Goal: Information Seeking & Learning: Learn about a topic

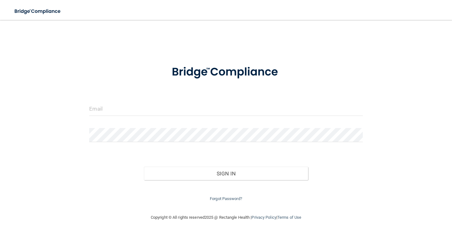
click at [182, 118] on div at bounding box center [226, 111] width 283 height 19
click at [183, 114] on input "email" at bounding box center [225, 109] width 273 height 14
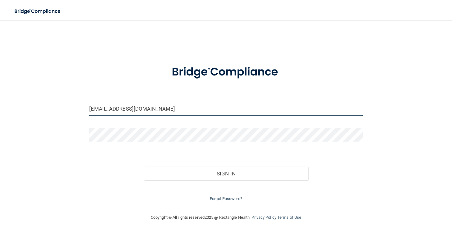
type input "[EMAIL_ADDRESS][DOMAIN_NAME]"
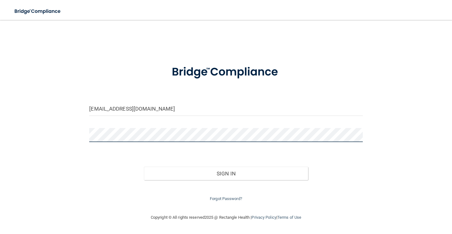
click at [144, 166] on button "Sign In" at bounding box center [226, 173] width 164 height 14
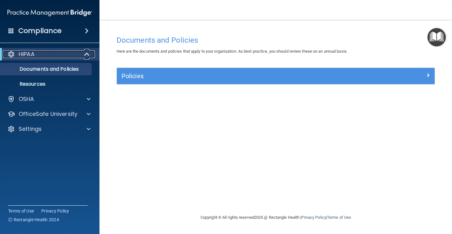
click at [56, 53] on div "HIPAA" at bounding box center [41, 53] width 77 height 7
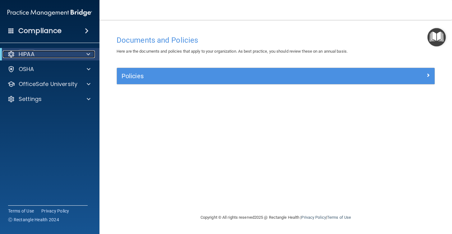
click at [56, 53] on div "HIPAA" at bounding box center [41, 53] width 77 height 7
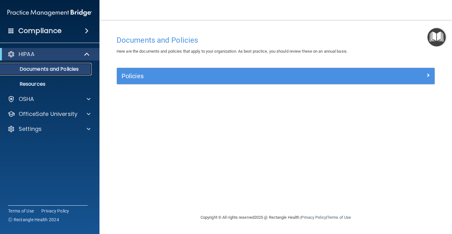
click at [50, 71] on p "Documents and Policies" at bounding box center [46, 69] width 85 height 6
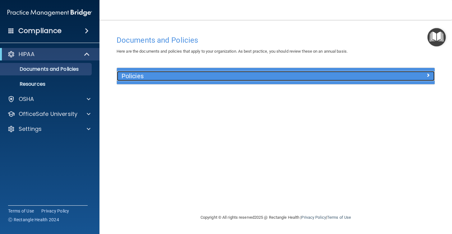
click at [226, 75] on h5 "Policies" at bounding box center [236, 75] width 229 height 7
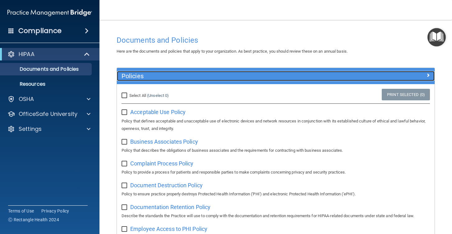
click at [220, 73] on h5 "Policies" at bounding box center [236, 75] width 229 height 7
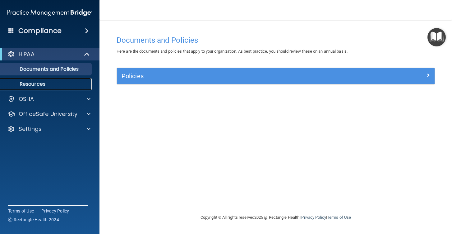
click at [38, 83] on p "Resources" at bounding box center [46, 84] width 85 height 6
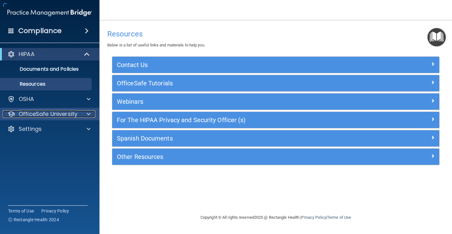
click at [88, 112] on span at bounding box center [89, 113] width 4 height 7
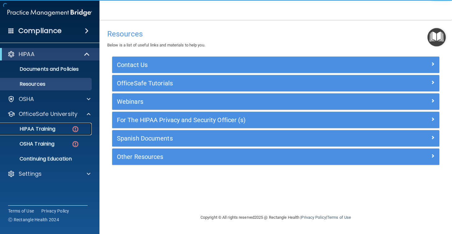
click at [71, 127] on div "HIPAA Training" at bounding box center [46, 129] width 85 height 6
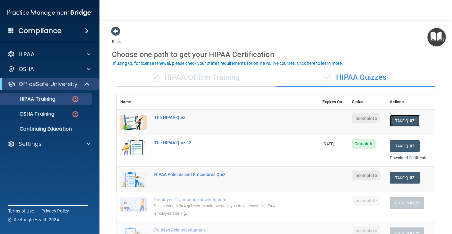
click at [400, 122] on button "Take Quiz" at bounding box center [405, 121] width 30 height 12
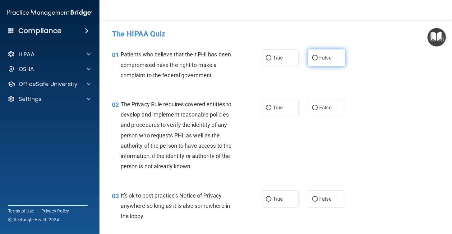
click at [332, 59] on label "False" at bounding box center [326, 57] width 37 height 17
click at [318, 59] on input "False" at bounding box center [315, 58] width 6 height 5
radio input "true"
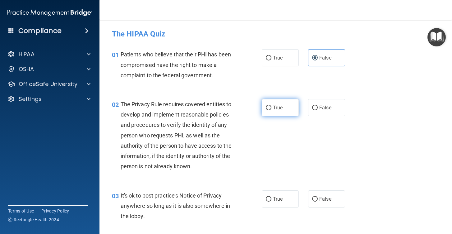
click at [275, 113] on label "True" at bounding box center [280, 107] width 37 height 17
click at [271, 110] on input "True" at bounding box center [269, 107] width 6 height 5
radio input "true"
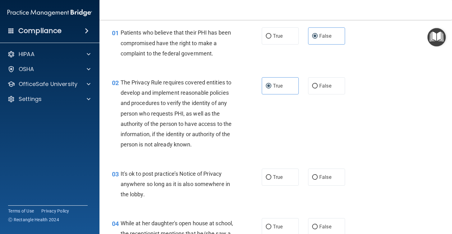
scroll to position [26, 0]
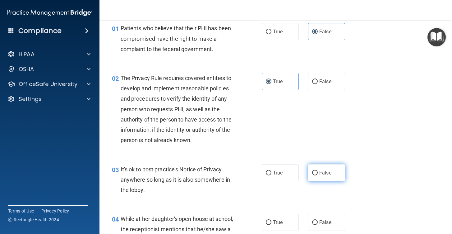
click at [316, 168] on label "False" at bounding box center [326, 172] width 37 height 17
click at [316, 170] on input "False" at bounding box center [315, 172] width 6 height 5
radio input "true"
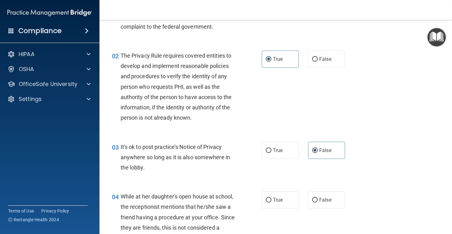
scroll to position [49, 0]
click at [281, 152] on span "True" at bounding box center [278, 150] width 10 height 6
click at [271, 152] on input "True" at bounding box center [269, 150] width 6 height 5
radio input "true"
click at [313, 150] on input "False" at bounding box center [315, 150] width 6 height 5
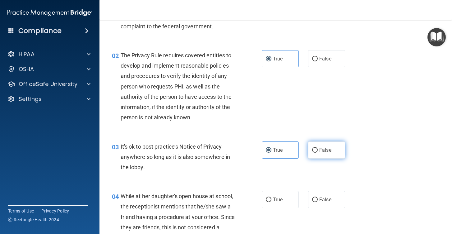
radio input "true"
radio input "false"
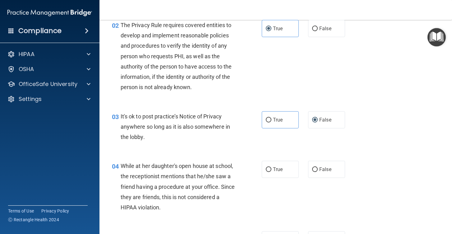
scroll to position [80, 0]
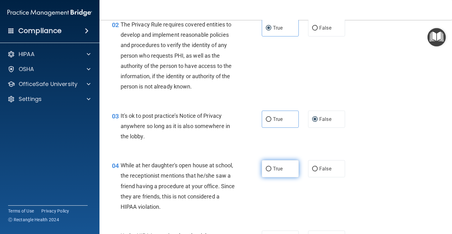
click at [286, 171] on label "True" at bounding box center [280, 168] width 37 height 17
click at [271, 171] on input "True" at bounding box center [269, 168] width 6 height 5
radio input "true"
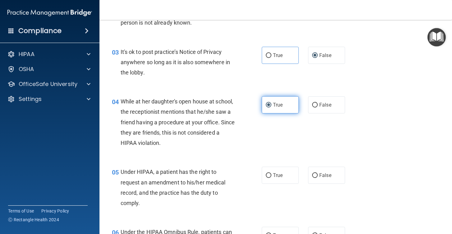
scroll to position [146, 0]
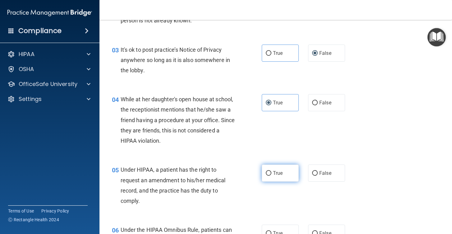
click at [283, 167] on label "True" at bounding box center [280, 172] width 37 height 17
click at [271, 171] on input "True" at bounding box center [269, 173] width 6 height 5
radio input "true"
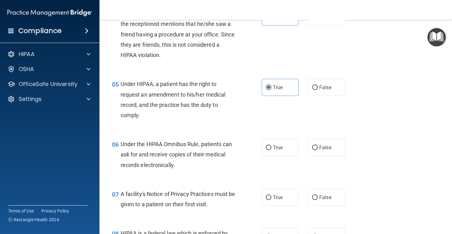
scroll to position [233, 0]
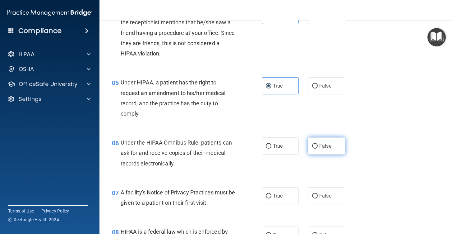
click at [320, 148] on span "False" at bounding box center [325, 146] width 12 height 6
click at [318, 148] on input "False" at bounding box center [315, 146] width 6 height 5
radio input "true"
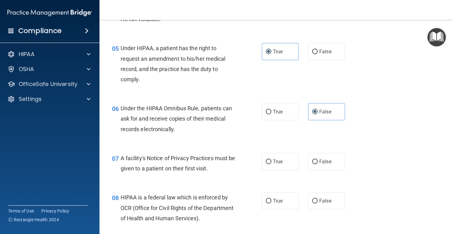
scroll to position [274, 0]
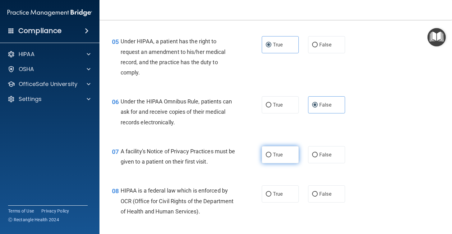
click at [289, 151] on label "True" at bounding box center [280, 154] width 37 height 17
click at [271, 152] on input "True" at bounding box center [269, 154] width 6 height 5
radio input "true"
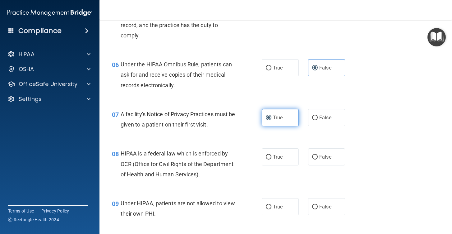
scroll to position [322, 0]
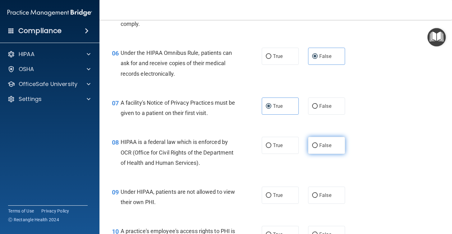
click at [318, 139] on label "False" at bounding box center [326, 145] width 37 height 17
click at [318, 143] on input "False" at bounding box center [315, 145] width 6 height 5
radio input "true"
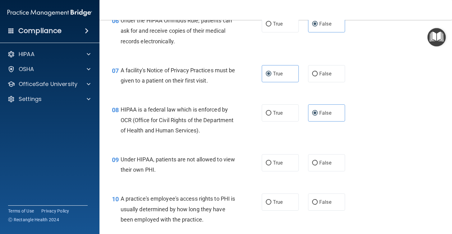
scroll to position [360, 0]
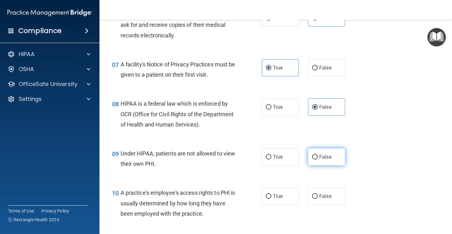
click at [317, 151] on label "False" at bounding box center [326, 156] width 37 height 17
click at [317, 155] on input "False" at bounding box center [315, 157] width 6 height 5
radio input "true"
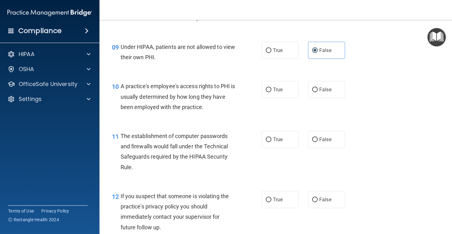
scroll to position [468, 0]
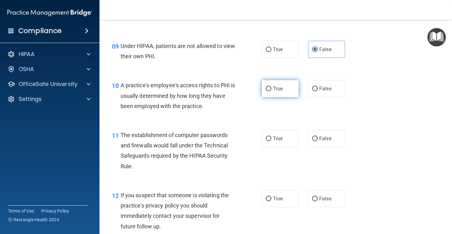
click at [277, 96] on label "True" at bounding box center [280, 88] width 37 height 17
click at [271, 91] on input "True" at bounding box center [269, 88] width 6 height 5
radio input "true"
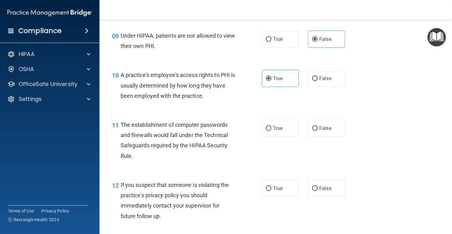
scroll to position [479, 0]
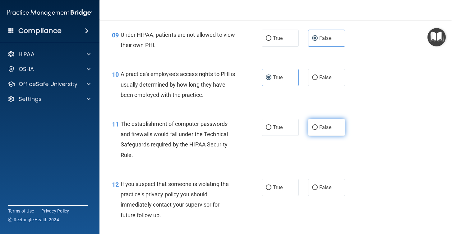
click at [319, 124] on span "False" at bounding box center [325, 127] width 12 height 6
click at [318, 125] on input "False" at bounding box center [315, 127] width 6 height 5
radio input "true"
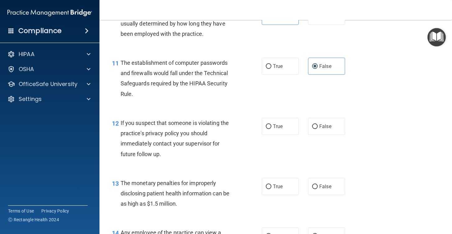
scroll to position [546, 0]
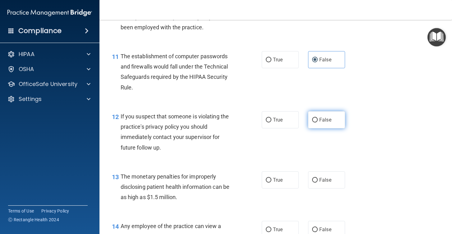
click at [316, 119] on input "False" at bounding box center [315, 120] width 6 height 5
radio input "true"
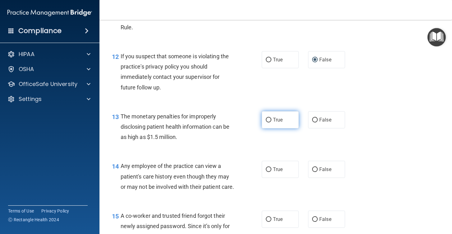
click at [284, 121] on label "True" at bounding box center [280, 119] width 37 height 17
click at [271, 121] on input "True" at bounding box center [269, 120] width 6 height 5
radio input "true"
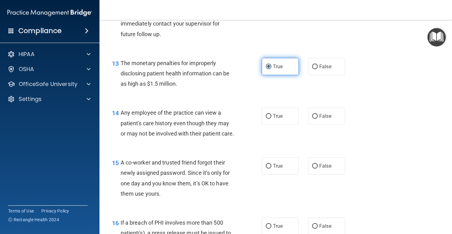
scroll to position [667, 0]
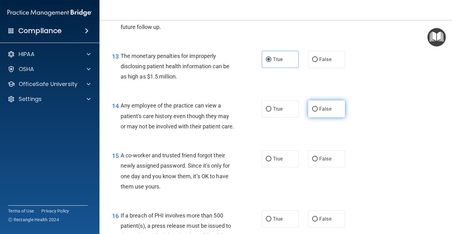
click at [317, 109] on input "False" at bounding box center [315, 109] width 6 height 5
radio input "true"
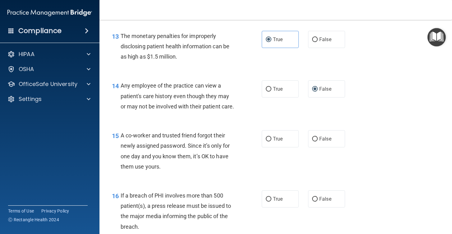
scroll to position [689, 0]
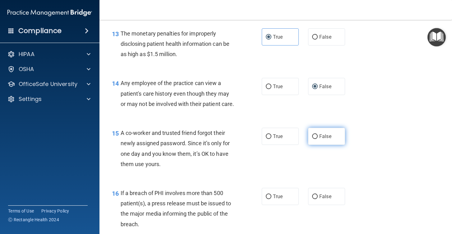
click at [318, 133] on label "False" at bounding box center [326, 135] width 37 height 17
click at [318, 134] on input "False" at bounding box center [315, 136] width 6 height 5
radio input "true"
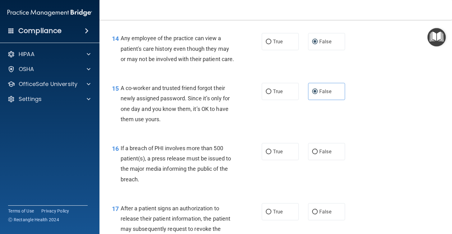
scroll to position [742, 0]
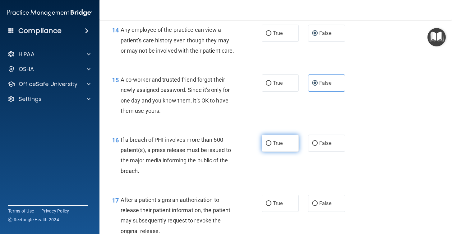
click at [284, 142] on label "True" at bounding box center [280, 142] width 37 height 17
click at [271, 142] on input "True" at bounding box center [269, 143] width 6 height 5
radio input "true"
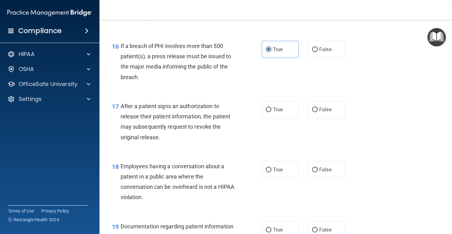
scroll to position [837, 0]
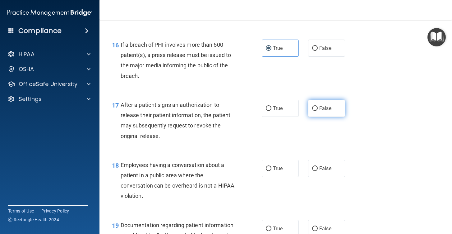
click at [337, 111] on label "False" at bounding box center [326, 108] width 37 height 17
click at [318, 111] on input "False" at bounding box center [315, 108] width 6 height 5
radio input "true"
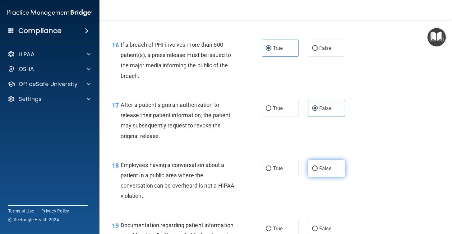
click at [330, 160] on label "False" at bounding box center [326, 168] width 37 height 17
click at [318, 166] on input "False" at bounding box center [315, 168] width 6 height 5
radio input "true"
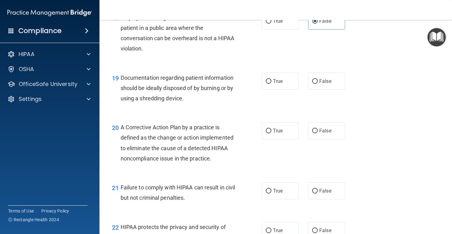
scroll to position [994, 0]
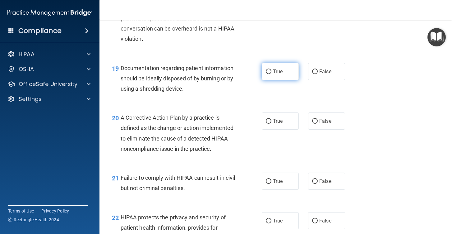
click at [273, 69] on span "True" at bounding box center [278, 71] width 10 height 6
click at [271, 69] on input "True" at bounding box center [269, 71] width 6 height 5
radio input "true"
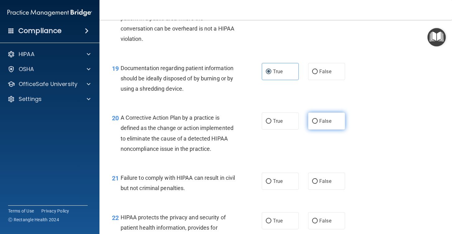
click at [317, 116] on label "False" at bounding box center [326, 120] width 37 height 17
click at [317, 119] on input "False" at bounding box center [315, 121] width 6 height 5
radio input "true"
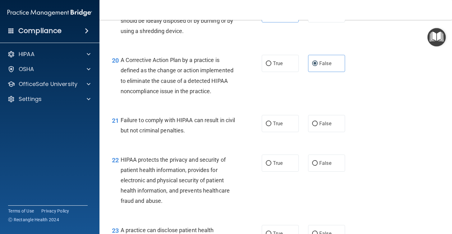
scroll to position [1086, 0]
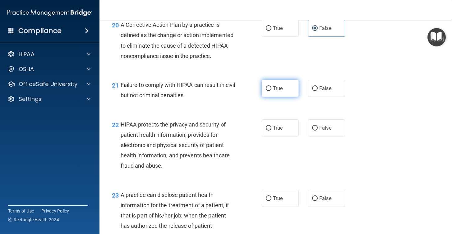
click at [283, 93] on label "True" at bounding box center [280, 88] width 37 height 17
click at [271, 91] on input "True" at bounding box center [269, 88] width 6 height 5
radio input "true"
click at [319, 127] on label "False" at bounding box center [326, 127] width 37 height 17
click at [318, 127] on input "False" at bounding box center [315, 128] width 6 height 5
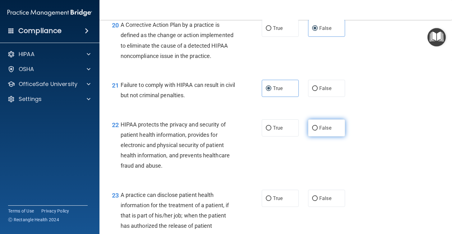
radio input "true"
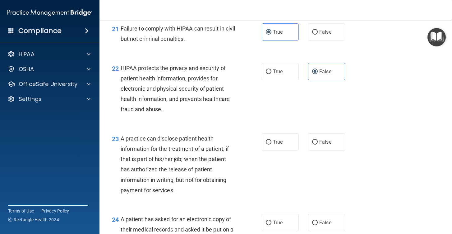
scroll to position [1145, 0]
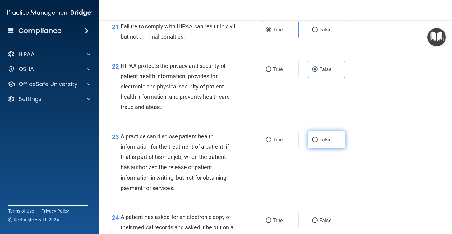
click at [311, 136] on label "False" at bounding box center [326, 139] width 37 height 17
click at [312, 137] on input "False" at bounding box center [315, 139] width 6 height 5
radio input "true"
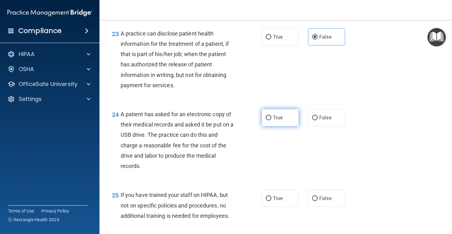
scroll to position [1255, 0]
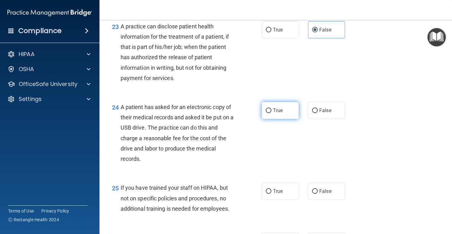
click at [272, 109] on label "True" at bounding box center [280, 110] width 37 height 17
click at [271, 109] on input "True" at bounding box center [269, 110] width 6 height 5
radio input "true"
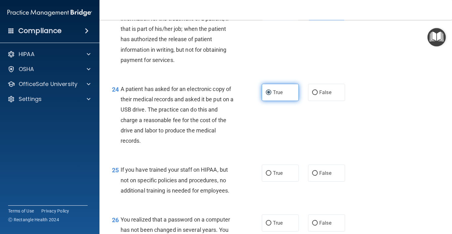
scroll to position [1277, 0]
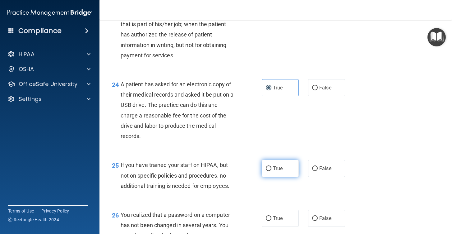
click at [274, 166] on span "True" at bounding box center [278, 168] width 10 height 6
click at [271, 166] on input "True" at bounding box center [269, 168] width 6 height 5
radio input "true"
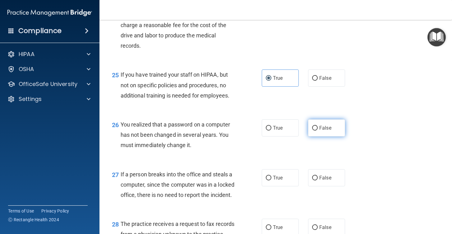
scroll to position [1375, 0]
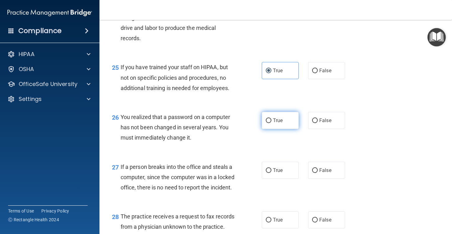
click at [291, 122] on label "True" at bounding box center [280, 120] width 37 height 17
click at [271, 122] on input "True" at bounding box center [269, 120] width 6 height 5
radio input "true"
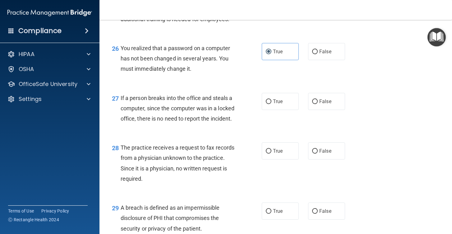
scroll to position [1462, 0]
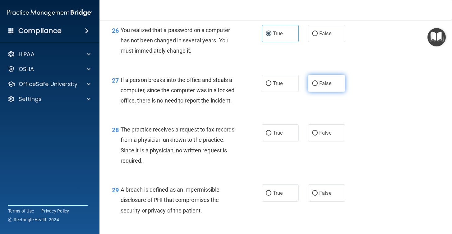
click at [334, 85] on label "False" at bounding box center [326, 83] width 37 height 17
click at [318, 85] on input "False" at bounding box center [315, 83] width 6 height 5
radio input "true"
click at [327, 136] on span "False" at bounding box center [325, 133] width 12 height 6
click at [318, 135] on input "False" at bounding box center [315, 133] width 6 height 5
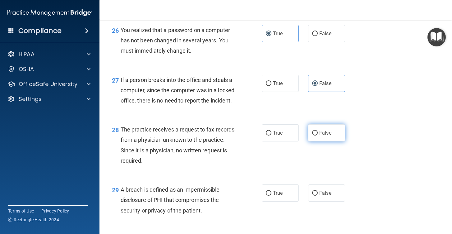
radio input "true"
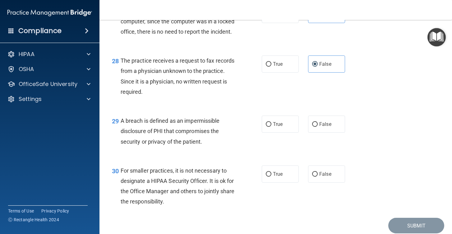
scroll to position [1533, 0]
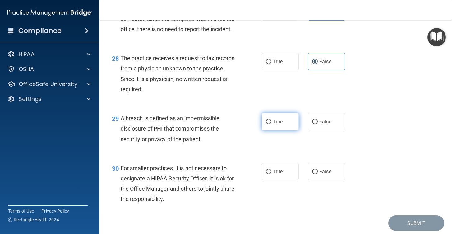
click at [269, 130] on label "True" at bounding box center [280, 121] width 37 height 17
click at [269, 124] on input "True" at bounding box center [269, 121] width 6 height 5
radio input "true"
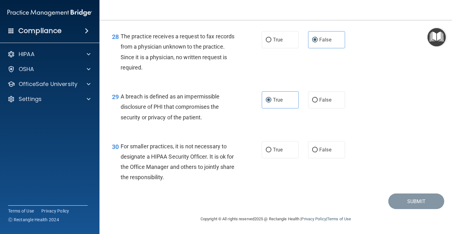
scroll to position [1564, 0]
click at [334, 156] on label "False" at bounding box center [326, 149] width 37 height 17
click at [318, 152] on input "False" at bounding box center [315, 149] width 6 height 5
radio input "true"
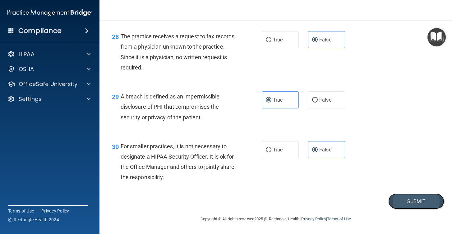
click at [406, 201] on button "Submit" at bounding box center [416, 201] width 56 height 16
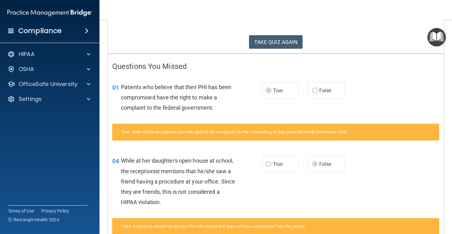
scroll to position [94, 0]
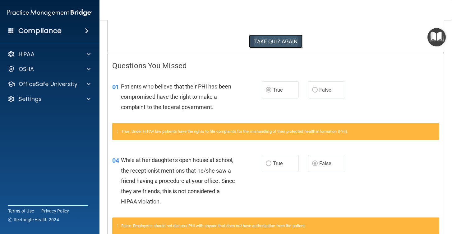
click at [285, 45] on button "TAKE QUIZ AGAIN" at bounding box center [276, 42] width 54 height 14
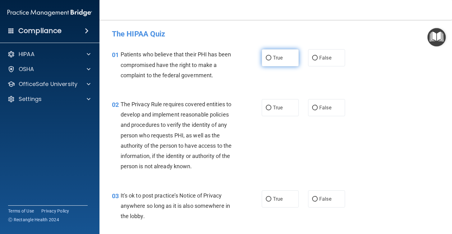
click at [287, 62] on label "True" at bounding box center [280, 57] width 37 height 17
click at [271, 60] on input "True" at bounding box center [269, 58] width 6 height 5
radio input "true"
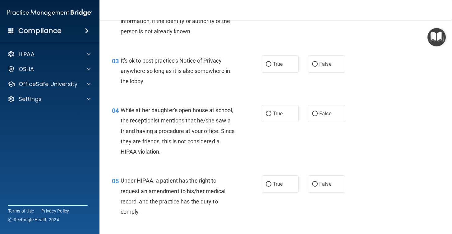
scroll to position [137, 0]
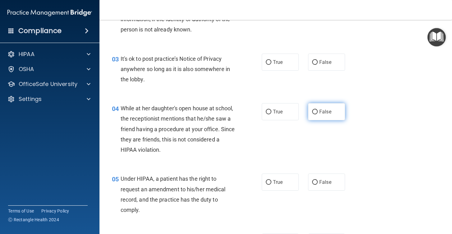
click at [313, 115] on label "False" at bounding box center [326, 111] width 37 height 17
click at [313, 114] on input "False" at bounding box center [315, 111] width 6 height 5
radio input "true"
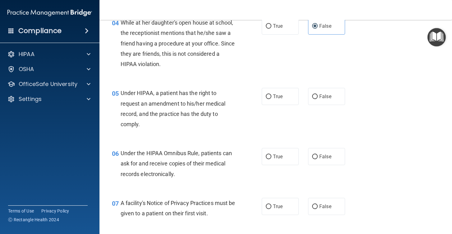
scroll to position [224, 0]
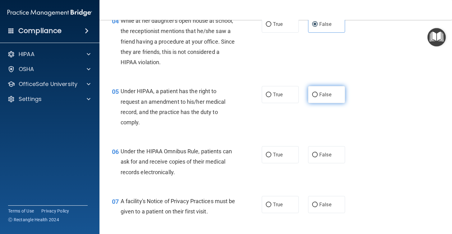
click at [318, 95] on label "False" at bounding box center [326, 94] width 37 height 17
click at [318, 95] on input "False" at bounding box center [315, 94] width 6 height 5
radio input "true"
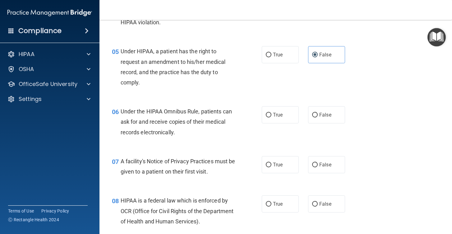
scroll to position [264, 0]
click at [282, 116] on span "True" at bounding box center [278, 114] width 10 height 6
click at [271, 116] on input "True" at bounding box center [269, 114] width 6 height 5
radio input "true"
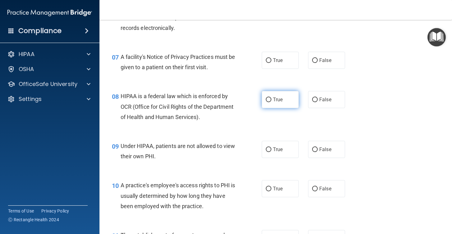
scroll to position [391, 0]
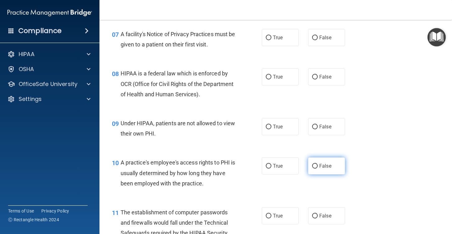
click at [317, 168] on input "False" at bounding box center [315, 166] width 6 height 5
radio input "true"
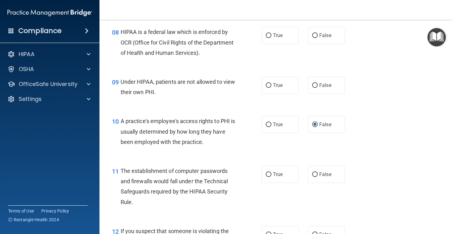
scroll to position [432, 0]
click at [278, 169] on label "True" at bounding box center [280, 173] width 37 height 17
click at [271, 172] on input "True" at bounding box center [269, 174] width 6 height 5
radio input "true"
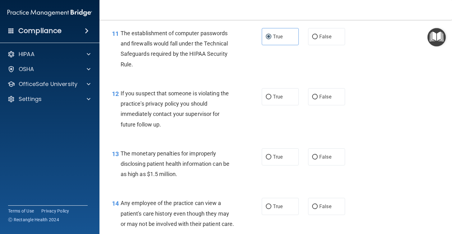
scroll to position [570, 0]
click at [283, 95] on label "True" at bounding box center [280, 95] width 37 height 17
click at [271, 95] on input "True" at bounding box center [269, 96] width 6 height 5
radio input "true"
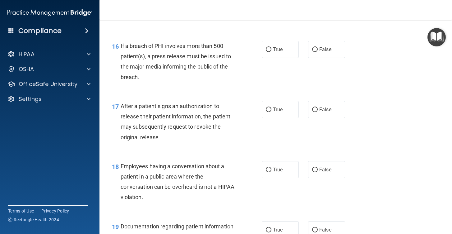
scroll to position [841, 0]
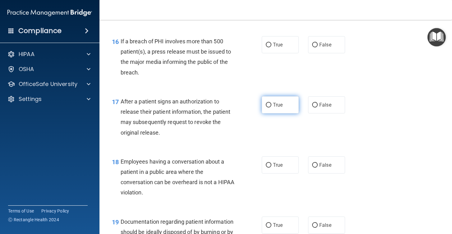
click at [292, 103] on label "True" at bounding box center [280, 104] width 37 height 17
click at [271, 103] on input "True" at bounding box center [269, 105] width 6 height 5
radio input "true"
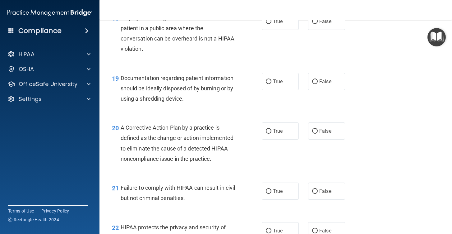
scroll to position [984, 0]
click at [283, 135] on label "True" at bounding box center [280, 130] width 37 height 17
click at [271, 133] on input "True" at bounding box center [269, 130] width 6 height 5
radio input "true"
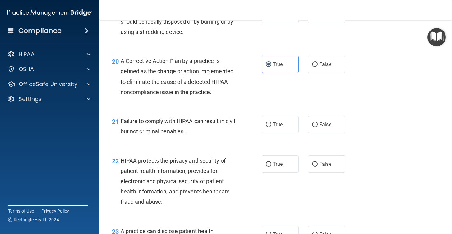
scroll to position [1053, 0]
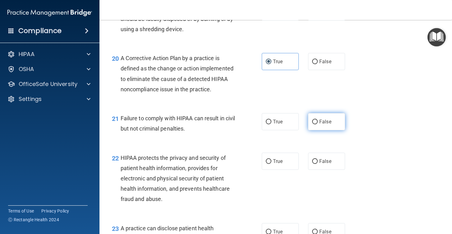
click at [329, 124] on span "False" at bounding box center [325, 121] width 12 height 6
click at [318, 124] on input "False" at bounding box center [315, 121] width 6 height 5
radio input "true"
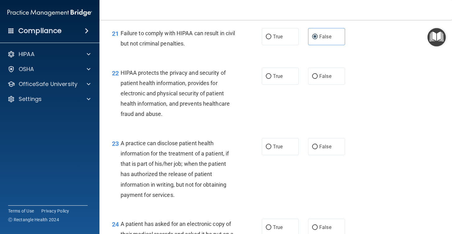
scroll to position [1149, 0]
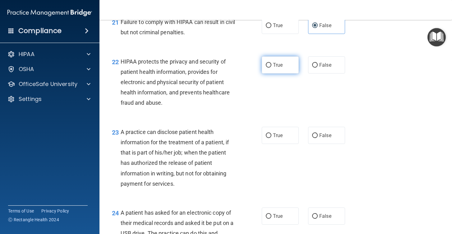
click at [279, 69] on label "True" at bounding box center [280, 64] width 37 height 17
click at [271, 67] on input "True" at bounding box center [269, 65] width 6 height 5
radio input "true"
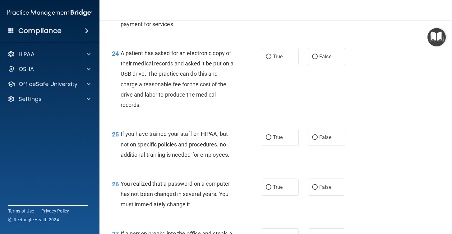
scroll to position [1316, 0]
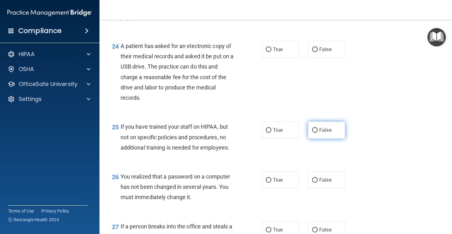
click at [332, 128] on label "False" at bounding box center [326, 129] width 37 height 17
click at [318, 128] on input "False" at bounding box center [315, 130] width 6 height 5
radio input "true"
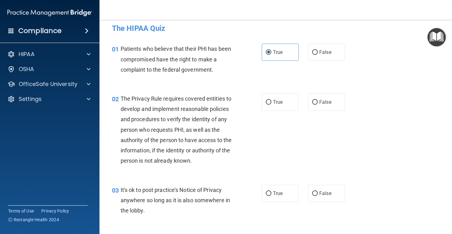
scroll to position [0, 0]
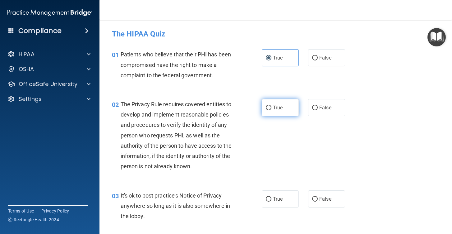
click at [281, 110] on span "True" at bounding box center [278, 107] width 10 height 6
click at [271, 110] on input "True" at bounding box center [269, 107] width 6 height 5
radio input "true"
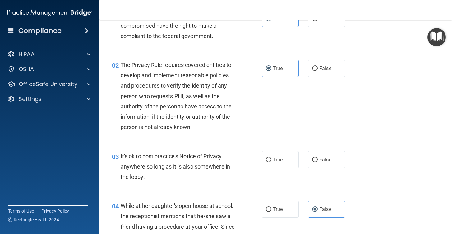
scroll to position [47, 0]
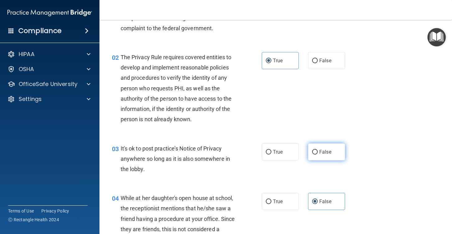
click at [312, 145] on label "False" at bounding box center [326, 151] width 37 height 17
click at [312, 150] on input "False" at bounding box center [315, 152] width 6 height 5
radio input "true"
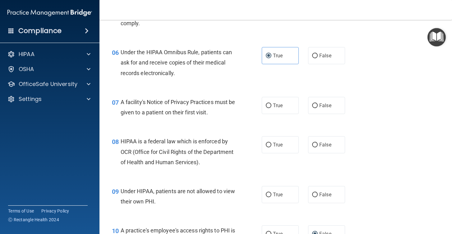
scroll to position [344, 0]
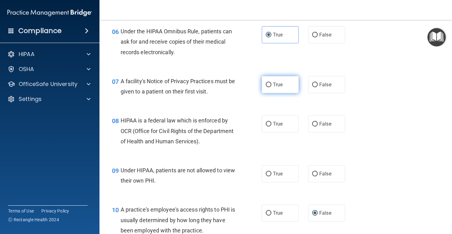
click at [271, 87] on label "True" at bounding box center [280, 84] width 37 height 17
click at [271, 87] on input "True" at bounding box center [269, 84] width 6 height 5
radio input "true"
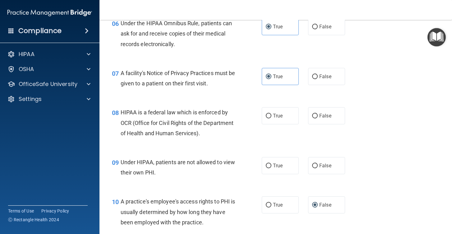
scroll to position [353, 0]
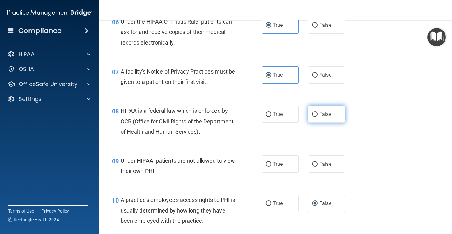
click at [312, 115] on input "False" at bounding box center [315, 114] width 6 height 5
radio input "true"
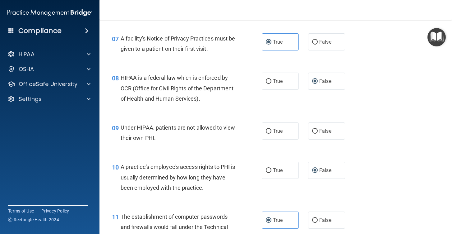
scroll to position [389, 0]
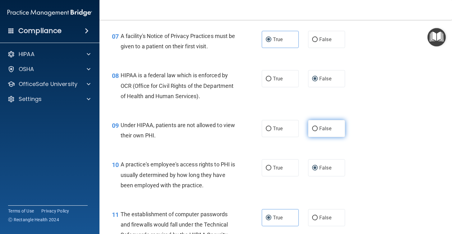
click at [331, 127] on span "False" at bounding box center [325, 128] width 12 height 6
click at [318, 127] on input "False" at bounding box center [315, 128] width 6 height 5
radio input "true"
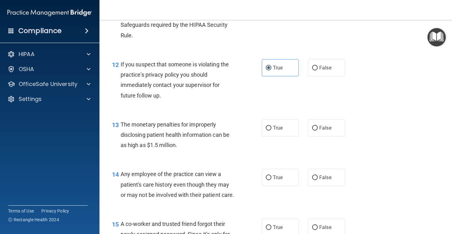
scroll to position [613, 0]
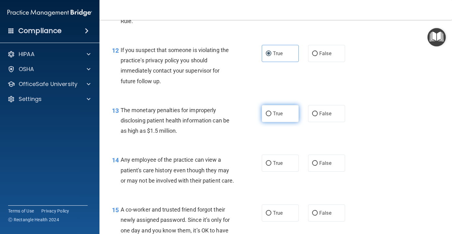
click at [293, 107] on label "True" at bounding box center [280, 113] width 37 height 17
click at [271, 111] on input "True" at bounding box center [269, 113] width 6 height 5
radio input "true"
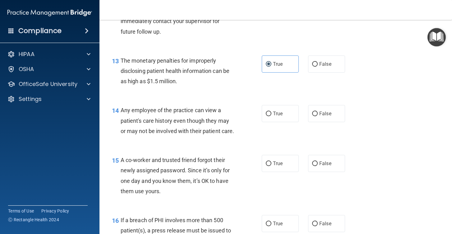
scroll to position [663, 0]
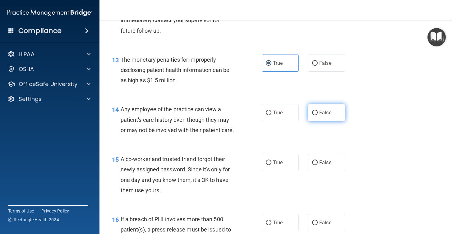
click at [329, 116] on label "False" at bounding box center [326, 112] width 37 height 17
click at [318, 115] on input "False" at bounding box center [315, 112] width 6 height 5
radio input "true"
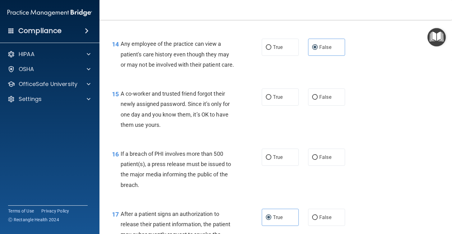
scroll to position [733, 0]
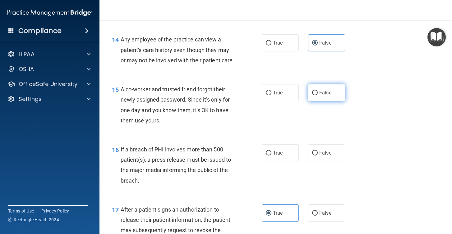
click at [327, 90] on span "False" at bounding box center [325, 93] width 12 height 6
click at [318, 90] on input "False" at bounding box center [315, 92] width 6 height 5
radio input "true"
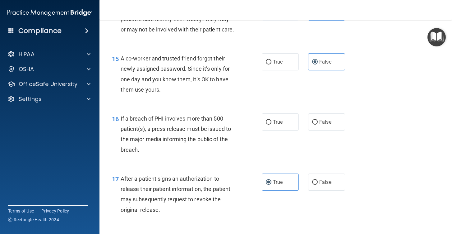
scroll to position [768, 0]
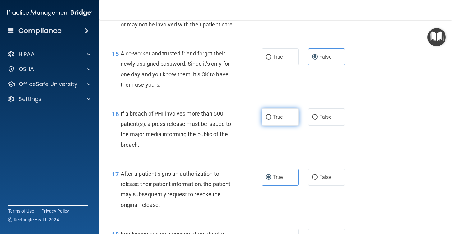
click at [295, 115] on label "True" at bounding box center [280, 116] width 37 height 17
click at [271, 115] on input "True" at bounding box center [269, 117] width 6 height 5
radio input "true"
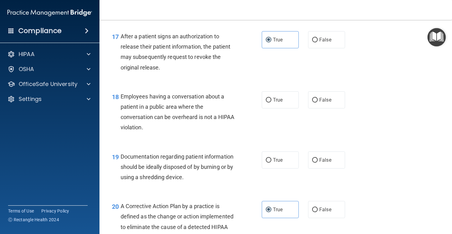
scroll to position [914, 0]
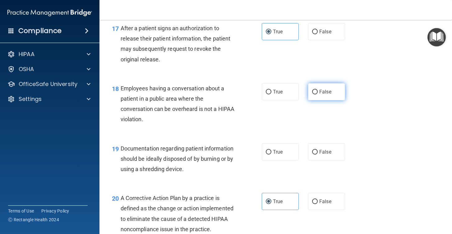
click at [334, 91] on label "False" at bounding box center [326, 91] width 37 height 17
click at [318, 91] on input "False" at bounding box center [315, 92] width 6 height 5
radio input "true"
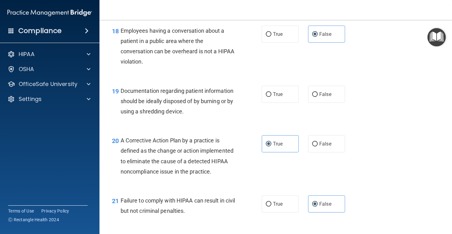
scroll to position [975, 0]
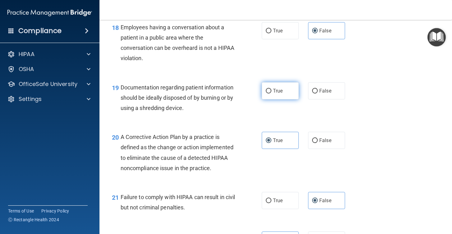
click at [288, 90] on label "True" at bounding box center [280, 90] width 37 height 17
click at [271, 90] on input "True" at bounding box center [269, 91] width 6 height 5
radio input "true"
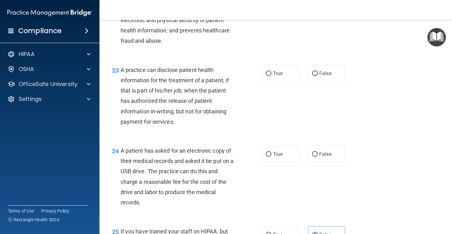
scroll to position [1212, 0]
click at [332, 76] on label "False" at bounding box center [326, 72] width 37 height 17
click at [318, 75] on input "False" at bounding box center [315, 73] width 6 height 5
radio input "true"
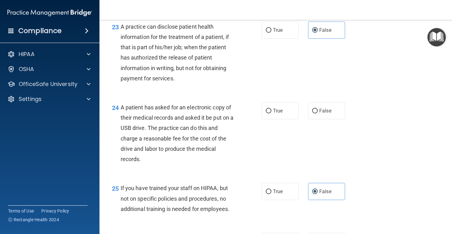
scroll to position [1258, 0]
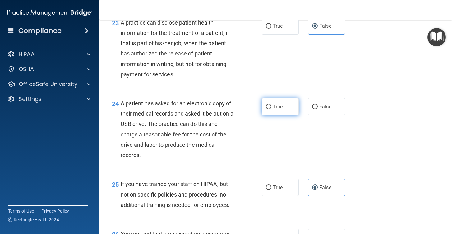
click at [292, 108] on label "True" at bounding box center [280, 106] width 37 height 17
click at [271, 108] on input "True" at bounding box center [269, 106] width 6 height 5
radio input "true"
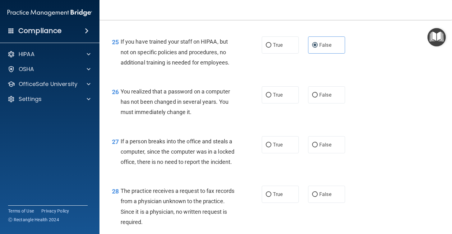
scroll to position [1407, 0]
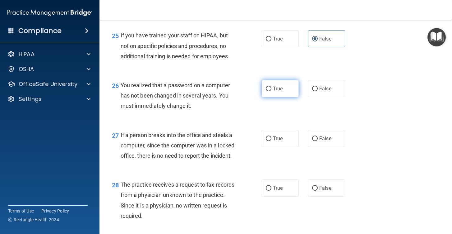
click at [294, 93] on label "True" at bounding box center [280, 88] width 37 height 17
click at [271, 91] on input "True" at bounding box center [269, 88] width 6 height 5
radio input "true"
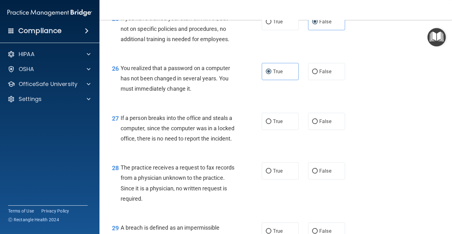
scroll to position [1424, 0]
click at [329, 118] on span "False" at bounding box center [325, 121] width 12 height 6
click at [318, 119] on input "False" at bounding box center [315, 121] width 6 height 5
radio input "true"
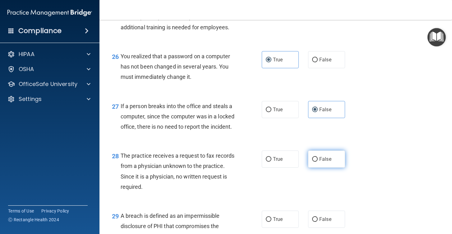
click at [329, 164] on label "False" at bounding box center [326, 158] width 37 height 17
click at [318, 161] on input "False" at bounding box center [315, 159] width 6 height 5
radio input "true"
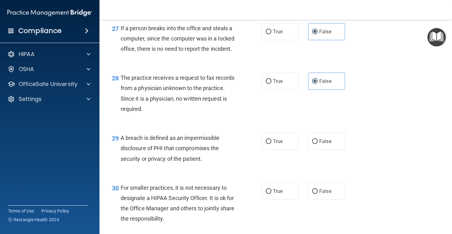
scroll to position [1514, 0]
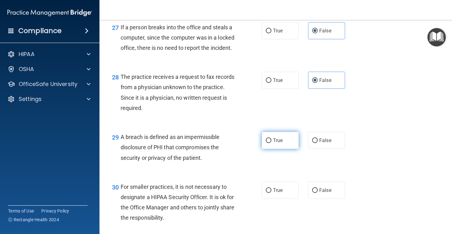
click at [288, 149] on label "True" at bounding box center [280, 140] width 37 height 17
click at [271, 143] on input "True" at bounding box center [269, 140] width 6 height 5
radio input "true"
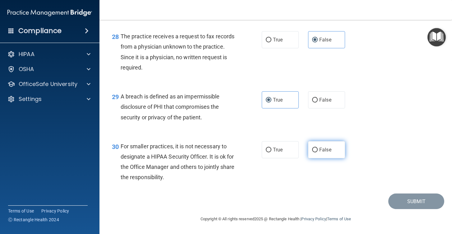
click at [337, 150] on label "False" at bounding box center [326, 149] width 37 height 17
click at [318, 150] on input "False" at bounding box center [315, 149] width 6 height 5
radio input "true"
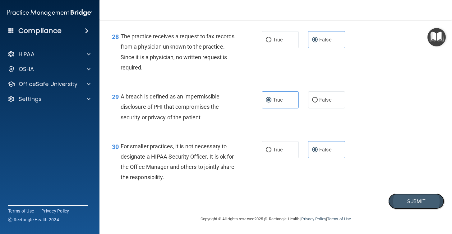
click at [407, 200] on button "Submit" at bounding box center [416, 201] width 56 height 16
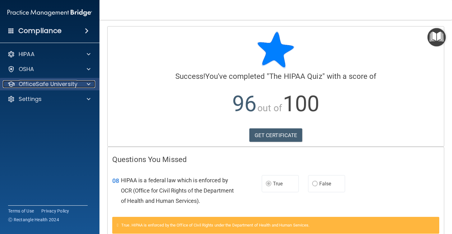
click at [89, 86] on span at bounding box center [89, 83] width 4 height 7
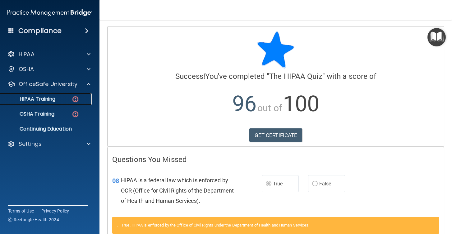
click at [69, 100] on div "HIPAA Training" at bounding box center [46, 99] width 85 height 6
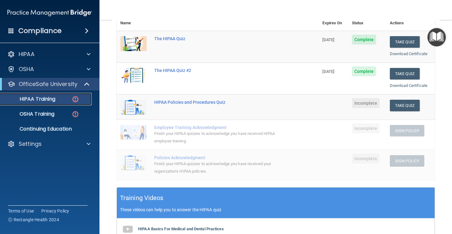
scroll to position [79, 0]
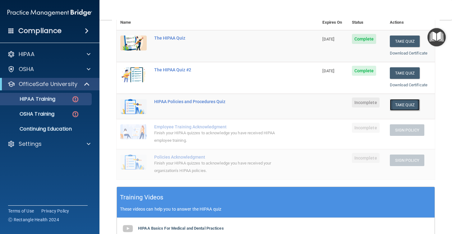
click at [412, 103] on button "Take Quiz" at bounding box center [405, 105] width 30 height 12
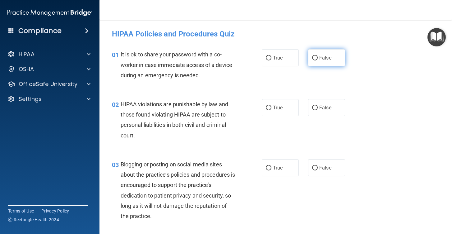
click at [316, 60] on input "False" at bounding box center [315, 58] width 6 height 5
radio input "true"
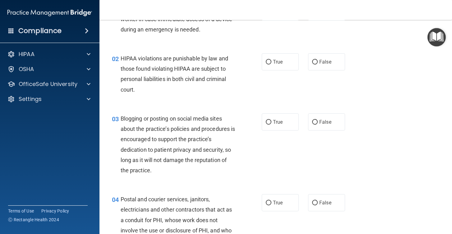
scroll to position [49, 0]
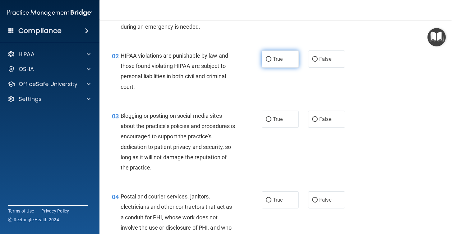
click at [279, 59] on span "True" at bounding box center [278, 59] width 10 height 6
click at [271, 59] on input "True" at bounding box center [269, 59] width 6 height 5
radio input "true"
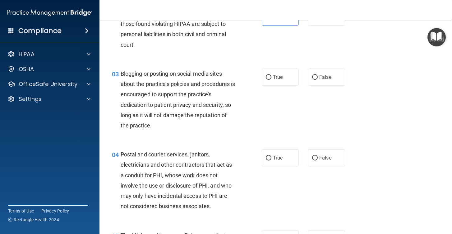
scroll to position [92, 0]
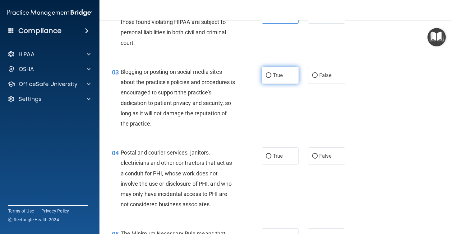
click at [292, 76] on label "True" at bounding box center [280, 75] width 37 height 17
click at [271, 76] on input "True" at bounding box center [269, 75] width 6 height 5
radio input "true"
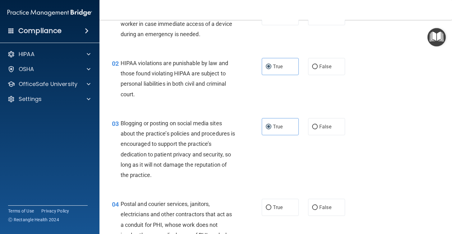
scroll to position [0, 0]
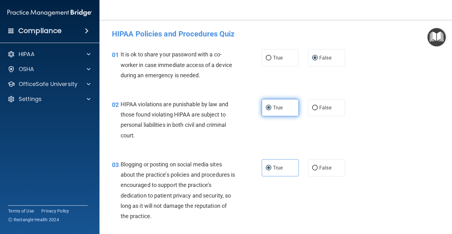
click at [287, 102] on label "True" at bounding box center [280, 107] width 37 height 17
click at [271, 105] on input "True" at bounding box center [269, 107] width 6 height 5
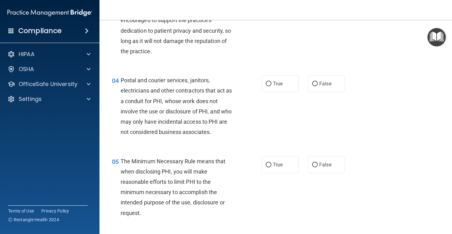
scroll to position [176, 0]
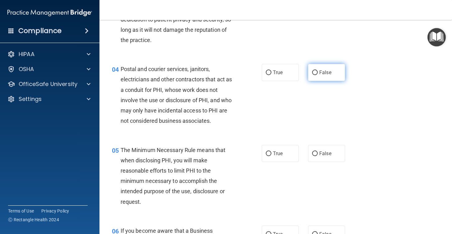
click at [338, 75] on label "False" at bounding box center [326, 72] width 37 height 17
click at [318, 75] on input "False" at bounding box center [315, 72] width 6 height 5
radio input "true"
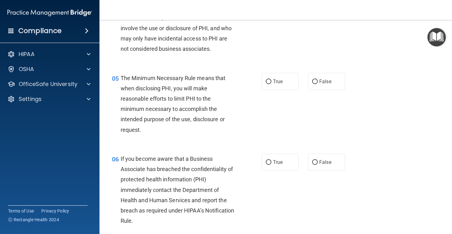
scroll to position [263, 0]
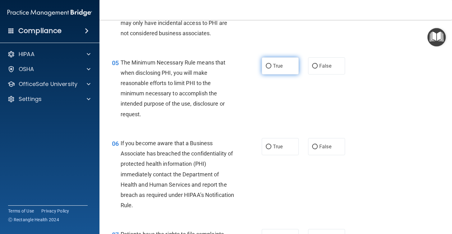
click at [283, 74] on label "True" at bounding box center [280, 65] width 37 height 17
click at [271, 68] on input "True" at bounding box center [269, 66] width 6 height 5
radio input "true"
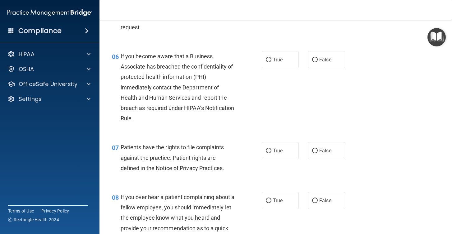
scroll to position [353, 0]
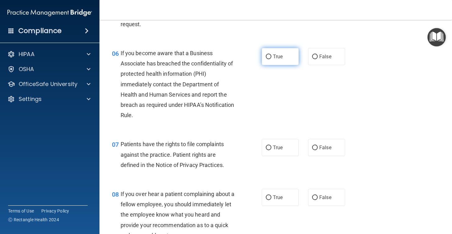
click at [296, 51] on label "True" at bounding box center [280, 56] width 37 height 17
click at [271, 54] on input "True" at bounding box center [269, 56] width 6 height 5
radio input "true"
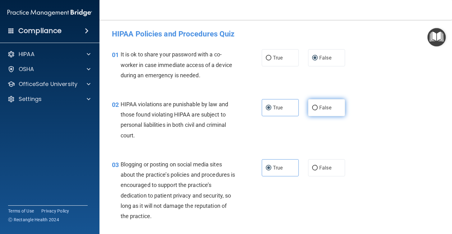
click at [333, 104] on label "False" at bounding box center [326, 107] width 37 height 17
click at [318, 105] on input "False" at bounding box center [315, 107] width 6 height 5
radio input "true"
radio input "false"
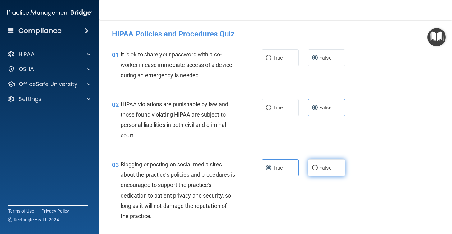
click at [328, 163] on label "False" at bounding box center [326, 167] width 37 height 17
click at [318, 165] on input "False" at bounding box center [315, 167] width 6 height 5
radio input "true"
radio input "false"
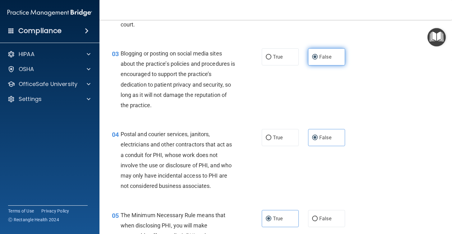
scroll to position [121, 0]
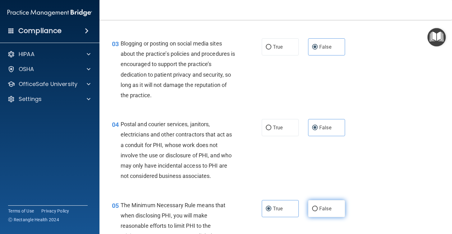
click at [324, 211] on span "False" at bounding box center [325, 208] width 12 height 6
click at [318, 211] on input "False" at bounding box center [315, 208] width 6 height 5
radio input "true"
radio input "false"
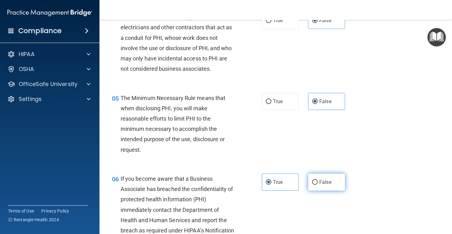
click at [338, 179] on label "False" at bounding box center [326, 181] width 37 height 17
click at [318, 180] on input "False" at bounding box center [315, 182] width 6 height 5
radio input "true"
radio input "false"
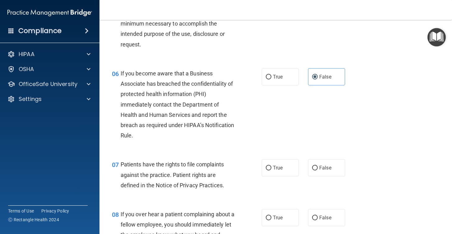
scroll to position [345, 0]
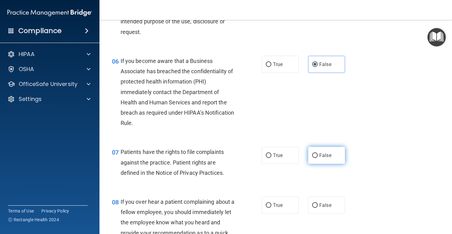
click at [339, 159] on label "False" at bounding box center [326, 154] width 37 height 17
click at [318, 158] on input "False" at bounding box center [315, 155] width 6 height 5
radio input "true"
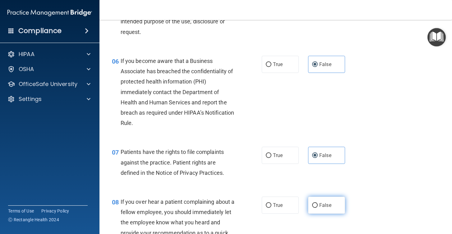
click at [336, 208] on label "False" at bounding box center [326, 204] width 37 height 17
click at [318, 207] on input "False" at bounding box center [315, 205] width 6 height 5
radio input "true"
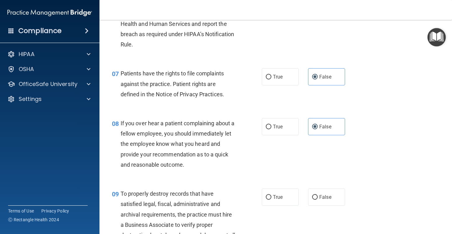
scroll to position [444, 0]
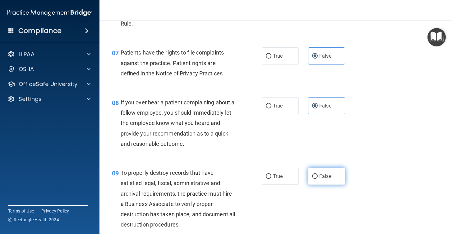
click at [337, 168] on label "False" at bounding box center [326, 175] width 37 height 17
click at [318, 174] on input "False" at bounding box center [315, 176] width 6 height 5
radio input "true"
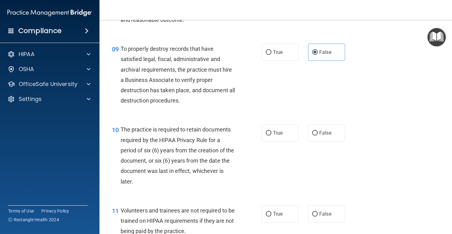
scroll to position [577, 0]
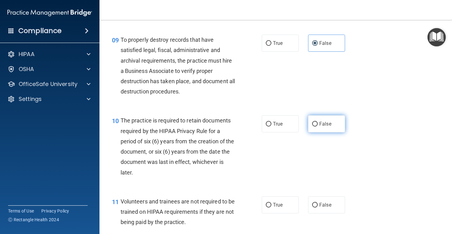
click at [335, 128] on label "False" at bounding box center [326, 123] width 37 height 17
click at [318, 126] on input "False" at bounding box center [315, 124] width 6 height 5
radio input "true"
click at [338, 204] on label "False" at bounding box center [326, 204] width 37 height 17
click at [318, 204] on input "False" at bounding box center [315, 204] width 6 height 5
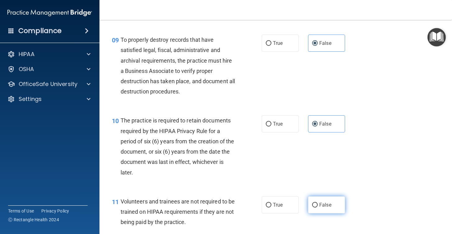
radio input "true"
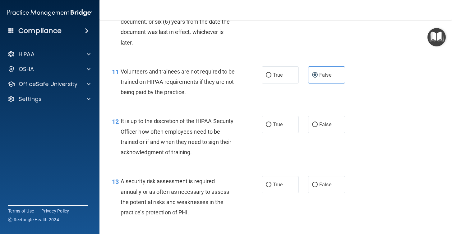
scroll to position [706, 0]
click at [332, 125] on label "False" at bounding box center [326, 124] width 37 height 17
click at [318, 125] on input "False" at bounding box center [315, 125] width 6 height 5
radio input "true"
click at [332, 185] on label "False" at bounding box center [326, 184] width 37 height 17
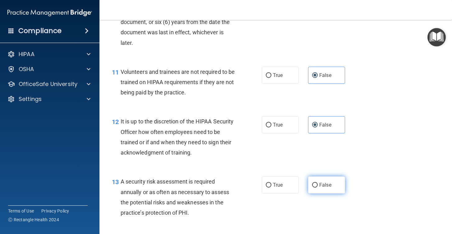
click at [318, 185] on input "False" at bounding box center [315, 185] width 6 height 5
radio input "true"
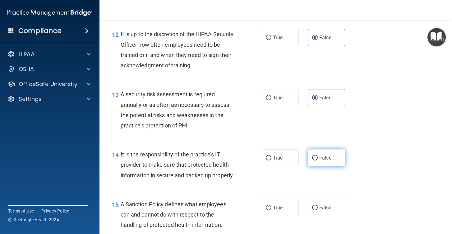
click at [330, 149] on label "False" at bounding box center [326, 157] width 37 height 17
click at [318, 155] on input "False" at bounding box center [315, 157] width 6 height 5
radio input "true"
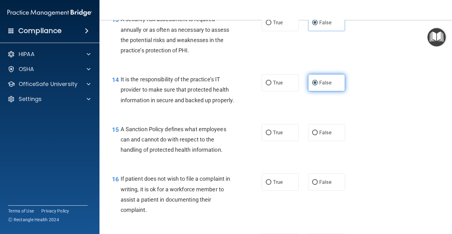
scroll to position [869, 0]
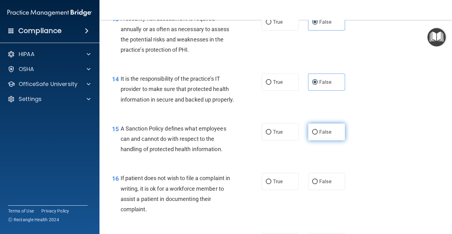
click at [330, 124] on label "False" at bounding box center [326, 131] width 37 height 17
click at [318, 130] on input "False" at bounding box center [315, 132] width 6 height 5
radio input "true"
click at [330, 189] on label "False" at bounding box center [326, 181] width 37 height 17
click at [318, 184] on input "False" at bounding box center [315, 181] width 6 height 5
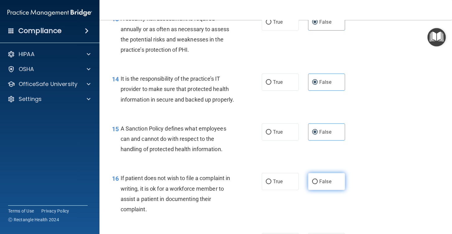
radio input "true"
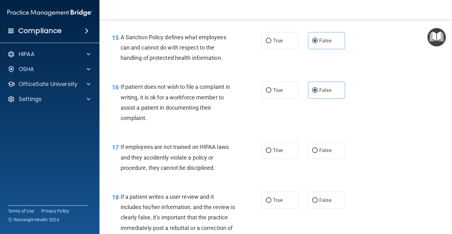
scroll to position [965, 0]
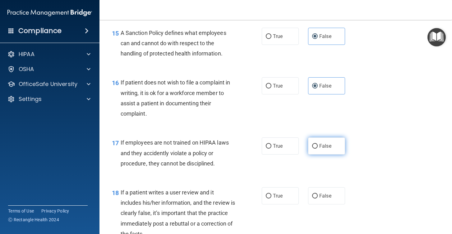
click at [330, 151] on label "False" at bounding box center [326, 145] width 37 height 17
click at [318, 148] on input "False" at bounding box center [315, 146] width 6 height 5
radio input "true"
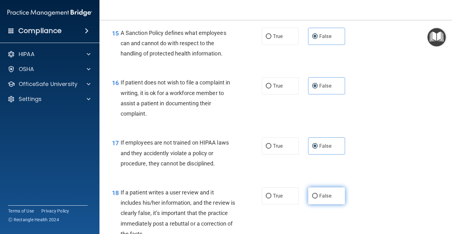
click at [331, 199] on label "False" at bounding box center [326, 195] width 37 height 17
click at [318, 198] on input "False" at bounding box center [315, 195] width 6 height 5
radio input "true"
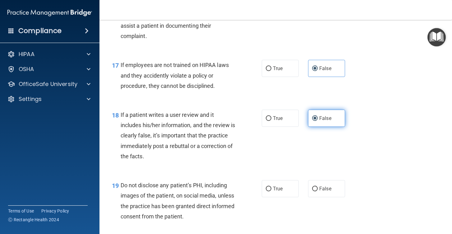
scroll to position [1044, 0]
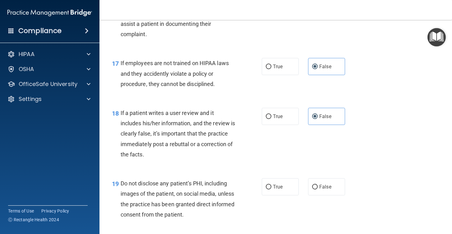
click at [331, 175] on div "19 Do not disclose any patient’s PHI, including images of the patient, on socia…" at bounding box center [275, 200] width 337 height 60
click at [331, 184] on span "False" at bounding box center [325, 186] width 12 height 6
click at [318, 184] on input "False" at bounding box center [315, 186] width 6 height 5
radio input "true"
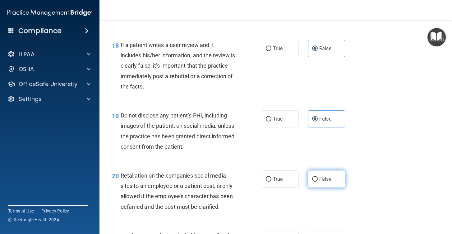
click at [331, 177] on label "False" at bounding box center [326, 178] width 37 height 17
click at [318, 177] on input "False" at bounding box center [315, 179] width 6 height 5
radio input "true"
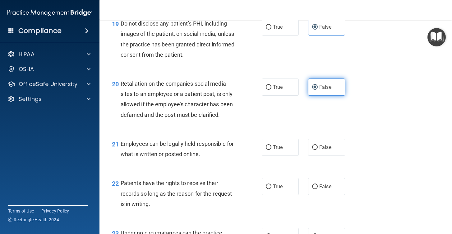
scroll to position [1204, 0]
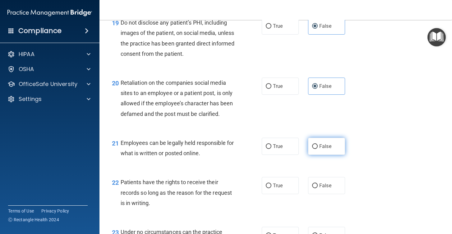
click at [327, 148] on span "False" at bounding box center [325, 146] width 12 height 6
click at [318, 148] on input "False" at bounding box center [315, 146] width 6 height 5
radio input "true"
click at [326, 193] on label "False" at bounding box center [326, 185] width 37 height 17
click at [318, 188] on input "False" at bounding box center [315, 185] width 6 height 5
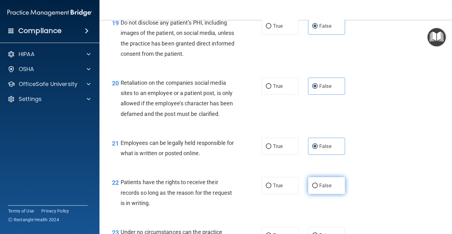
radio input "true"
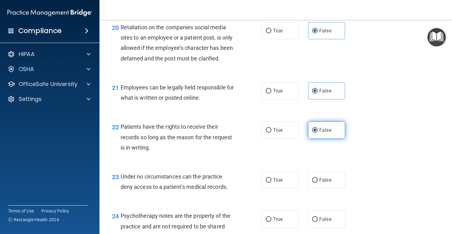
scroll to position [1268, 0]
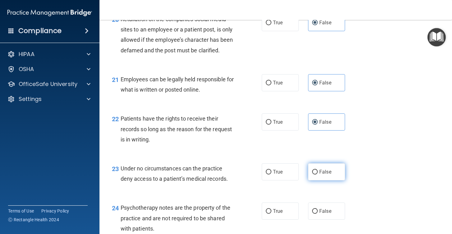
click at [327, 175] on label "False" at bounding box center [326, 171] width 37 height 17
click at [318, 174] on input "False" at bounding box center [315, 171] width 6 height 5
radio input "true"
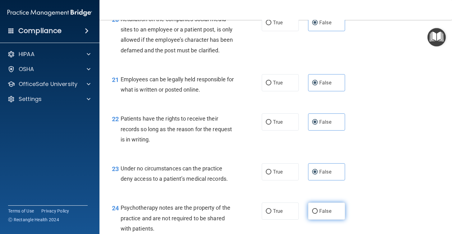
click at [330, 213] on span "False" at bounding box center [325, 211] width 12 height 6
click at [318, 213] on input "False" at bounding box center [315, 211] width 6 height 5
radio input "true"
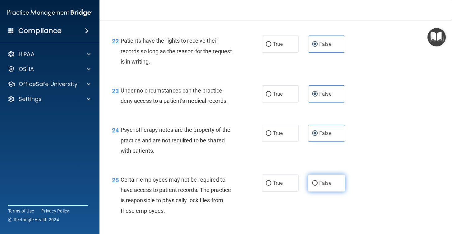
click at [326, 187] on label "False" at bounding box center [326, 182] width 37 height 17
click at [318, 185] on input "False" at bounding box center [315, 183] width 6 height 5
radio input "true"
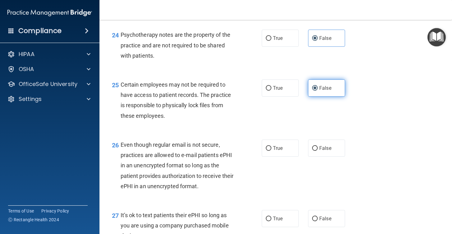
scroll to position [1444, 0]
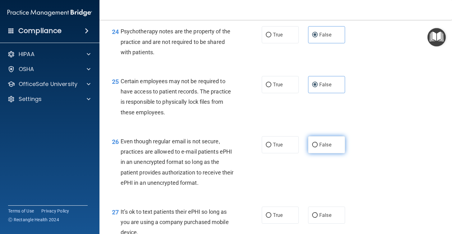
click at [326, 140] on label "False" at bounding box center [326, 144] width 37 height 17
click at [318, 142] on input "False" at bounding box center [315, 144] width 6 height 5
radio input "true"
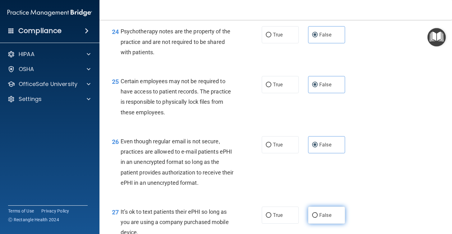
click at [341, 207] on label "False" at bounding box center [326, 214] width 37 height 17
click at [318, 213] on input "False" at bounding box center [315, 215] width 6 height 5
radio input "true"
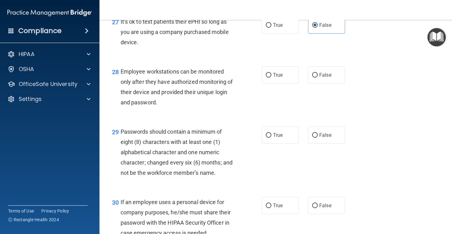
scroll to position [1646, 0]
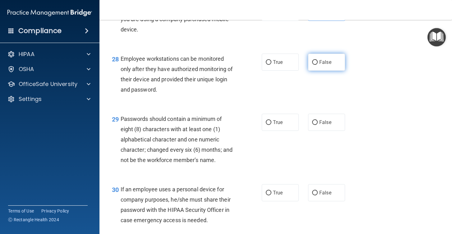
click at [323, 68] on label "False" at bounding box center [326, 61] width 37 height 17
click at [318, 65] on input "False" at bounding box center [315, 62] width 6 height 5
radio input "true"
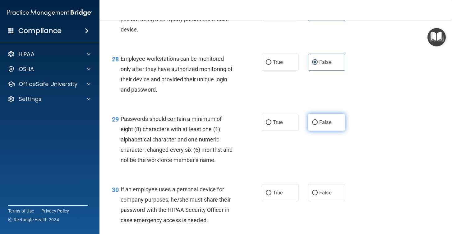
click at [332, 119] on label "False" at bounding box center [326, 121] width 37 height 17
click at [318, 120] on input "False" at bounding box center [315, 122] width 6 height 5
radio input "true"
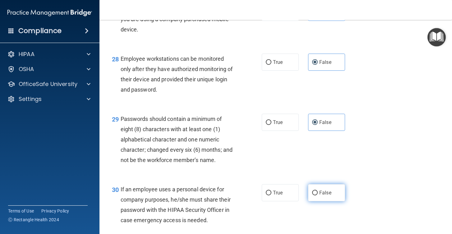
click at [341, 194] on label "False" at bounding box center [326, 192] width 37 height 17
click at [318, 194] on input "False" at bounding box center [315, 192] width 6 height 5
radio input "true"
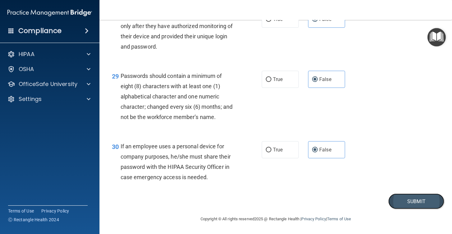
click at [412, 198] on button "Submit" at bounding box center [416, 201] width 56 height 16
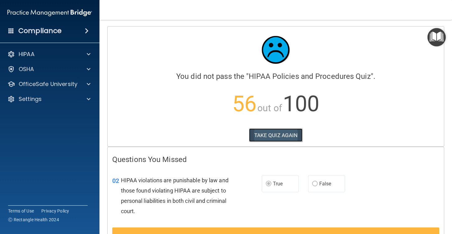
click at [301, 134] on button "TAKE QUIZ AGAIN" at bounding box center [276, 135] width 54 height 14
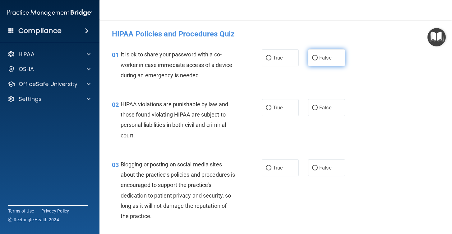
click at [317, 57] on input "False" at bounding box center [315, 58] width 6 height 5
radio input "true"
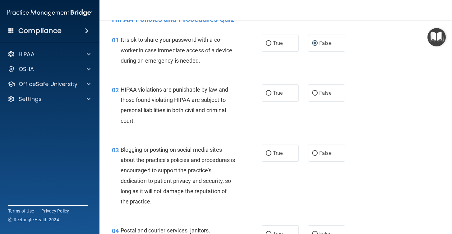
scroll to position [18, 0]
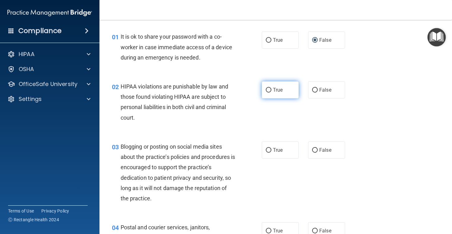
click at [283, 92] on label "True" at bounding box center [280, 89] width 37 height 17
click at [271, 92] on input "True" at bounding box center [269, 90] width 6 height 5
radio input "true"
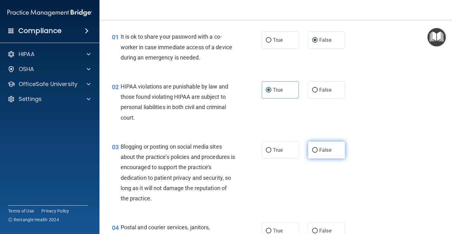
click at [321, 144] on label "False" at bounding box center [326, 149] width 37 height 17
click at [318, 148] on input "False" at bounding box center [315, 150] width 6 height 5
radio input "true"
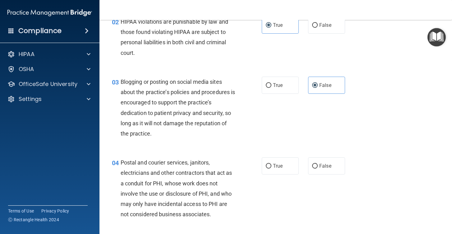
scroll to position [95, 0]
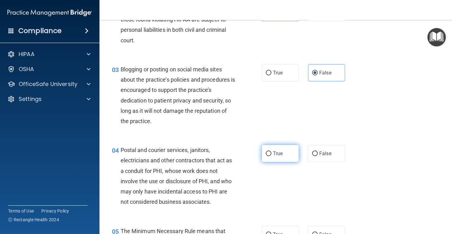
click at [281, 149] on label "True" at bounding box center [280, 153] width 37 height 17
click at [271, 151] on input "True" at bounding box center [269, 153] width 6 height 5
radio input "true"
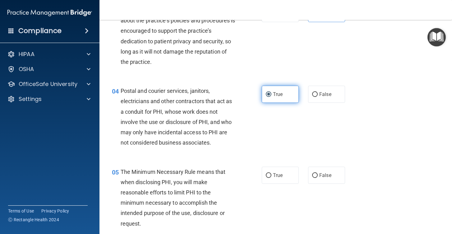
scroll to position [155, 0]
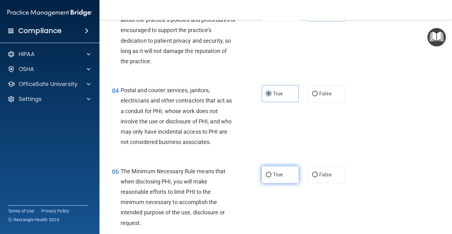
click at [281, 173] on span "True" at bounding box center [278, 174] width 10 height 6
click at [271, 173] on input "True" at bounding box center [269, 174] width 6 height 5
radio input "true"
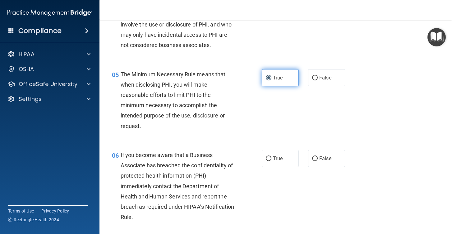
scroll to position [265, 0]
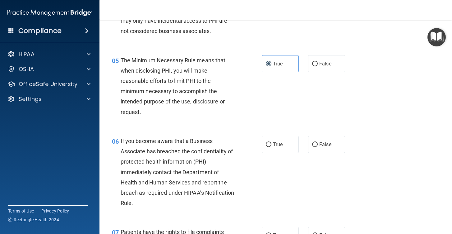
click at [320, 153] on div "06 If you become aware that a Business Associate has breached the confidentiali…" at bounding box center [275, 173] width 337 height 91
click at [317, 146] on input "False" at bounding box center [315, 144] width 6 height 5
radio input "true"
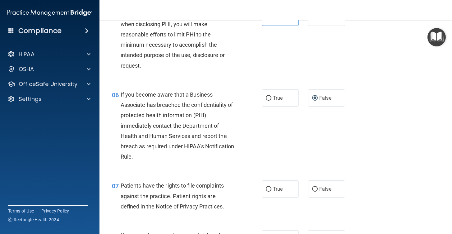
scroll to position [317, 0]
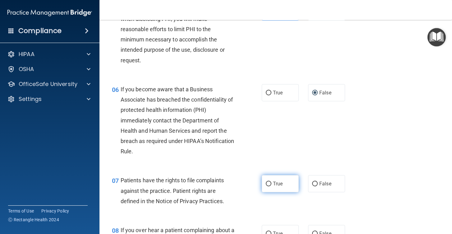
click at [281, 178] on label "True" at bounding box center [280, 183] width 37 height 17
click at [271, 181] on input "True" at bounding box center [269, 183] width 6 height 5
radio input "true"
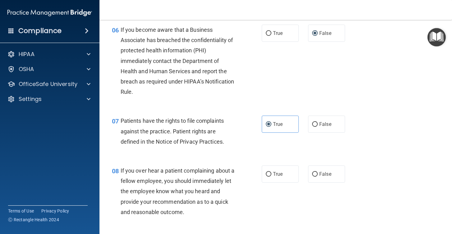
scroll to position [380, 0]
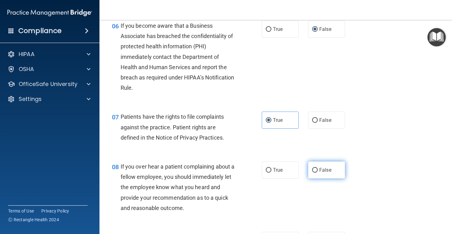
click at [316, 170] on input "False" at bounding box center [315, 170] width 6 height 5
radio input "true"
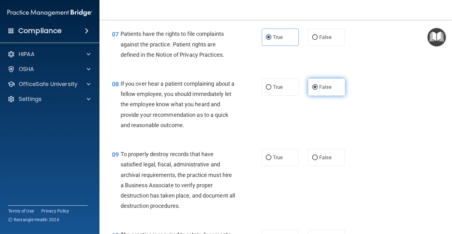
scroll to position [464, 0]
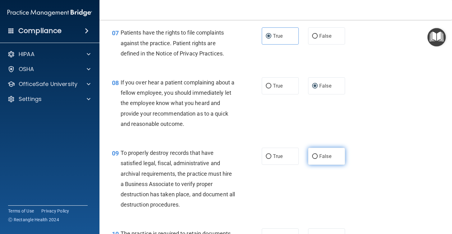
click at [316, 156] on input "False" at bounding box center [315, 156] width 6 height 5
radio input "true"
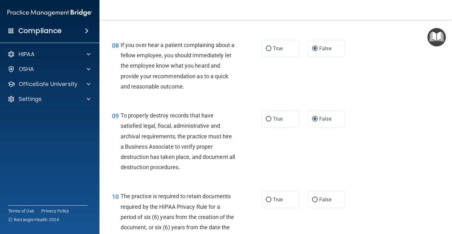
scroll to position [505, 0]
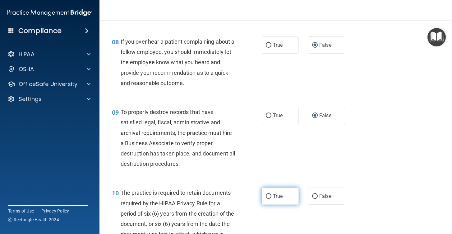
click at [263, 192] on label "True" at bounding box center [280, 195] width 37 height 17
click at [266, 194] on input "True" at bounding box center [269, 196] width 6 height 5
radio input "true"
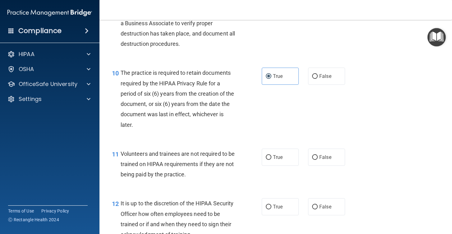
scroll to position [626, 0]
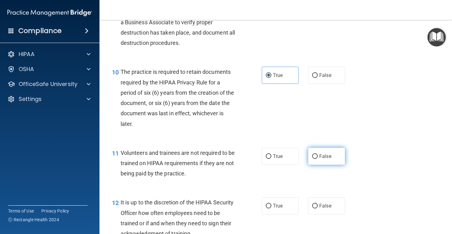
click at [312, 157] on label "False" at bounding box center [326, 155] width 37 height 17
click at [312, 157] on input "False" at bounding box center [315, 156] width 6 height 5
radio input "true"
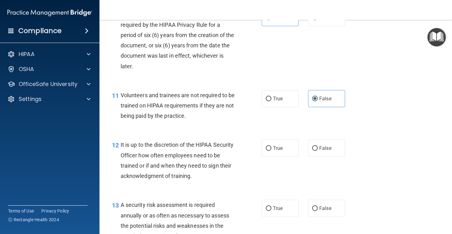
scroll to position [684, 0]
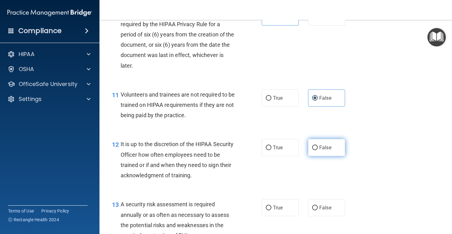
click at [331, 141] on label "False" at bounding box center [326, 147] width 37 height 17
click at [318, 145] on input "False" at bounding box center [315, 147] width 6 height 5
radio input "true"
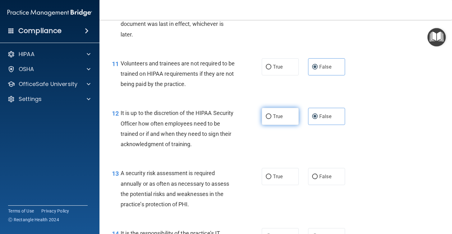
scroll to position [730, 0]
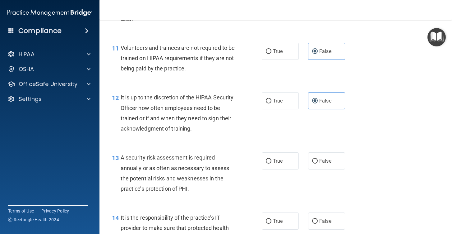
click at [277, 171] on div "13 A security risk assessment is required annually or as often as necessary to …" at bounding box center [275, 174] width 337 height 60
click at [277, 158] on label "True" at bounding box center [280, 160] width 37 height 17
click at [271, 159] on input "True" at bounding box center [269, 161] width 6 height 5
radio input "true"
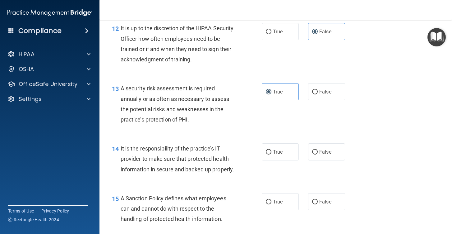
scroll to position [805, 0]
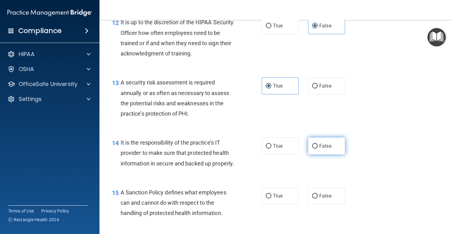
click at [319, 145] on label "False" at bounding box center [326, 145] width 37 height 17
click at [318, 145] on input "False" at bounding box center [315, 146] width 6 height 5
radio input "true"
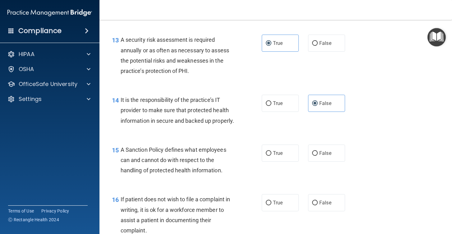
scroll to position [850, 0]
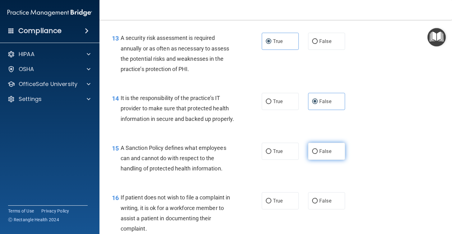
click at [317, 152] on input "False" at bounding box center [315, 151] width 6 height 5
radio input "true"
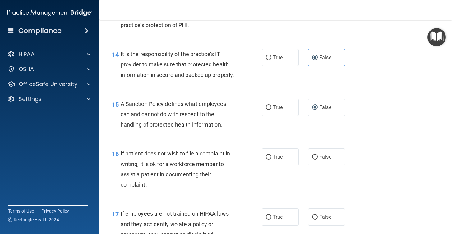
scroll to position [896, 0]
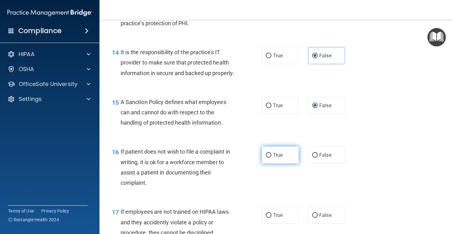
click at [280, 156] on span "True" at bounding box center [278, 155] width 10 height 6
click at [271, 156] on input "True" at bounding box center [269, 155] width 6 height 5
radio input "true"
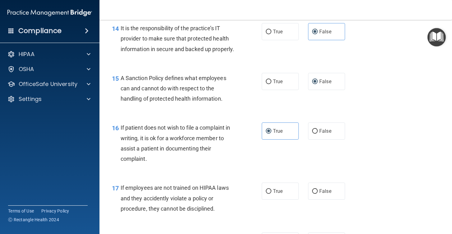
scroll to position [930, 0]
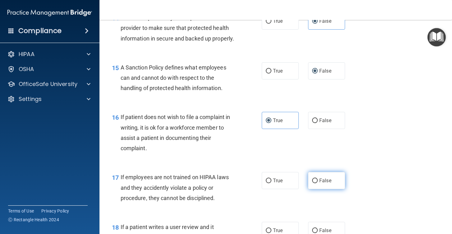
click at [317, 176] on label "False" at bounding box center [326, 180] width 37 height 17
click at [317, 178] on input "False" at bounding box center [315, 180] width 6 height 5
radio input "true"
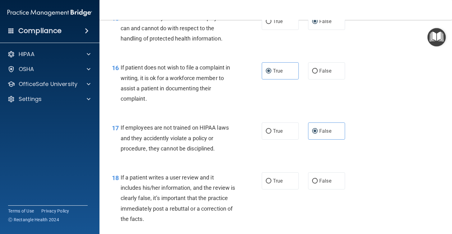
scroll to position [987, 0]
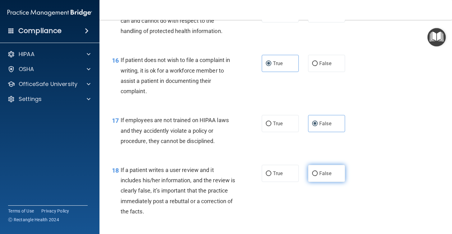
click at [323, 171] on span "False" at bounding box center [325, 173] width 12 height 6
click at [318, 171] on input "False" at bounding box center [315, 173] width 6 height 5
radio input "true"
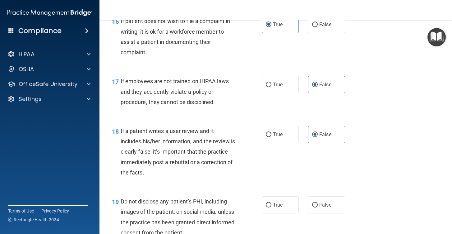
scroll to position [1029, 0]
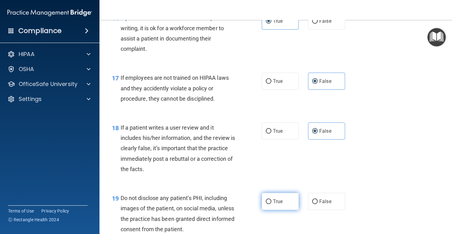
click at [269, 197] on label "True" at bounding box center [280, 200] width 37 height 17
click at [269, 199] on input "True" at bounding box center [269, 201] width 6 height 5
radio input "true"
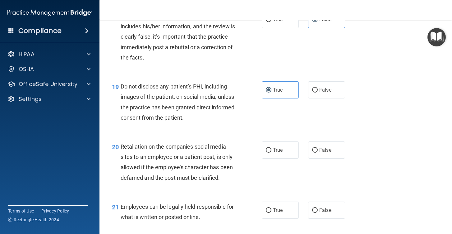
scroll to position [1156, 0]
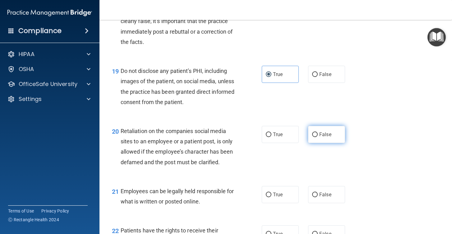
click at [317, 139] on label "False" at bounding box center [326, 134] width 37 height 17
click at [317, 137] on input "False" at bounding box center [315, 134] width 6 height 5
radio input "true"
click at [284, 193] on label "True" at bounding box center [280, 194] width 37 height 17
click at [271, 193] on input "True" at bounding box center [269, 194] width 6 height 5
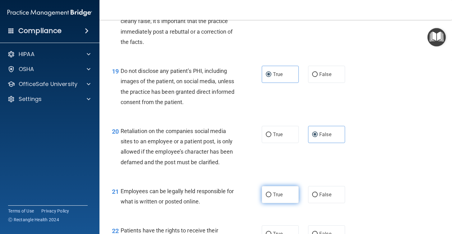
radio input "true"
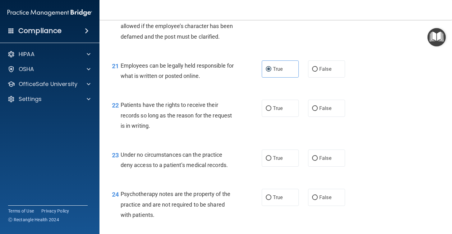
scroll to position [1288, 0]
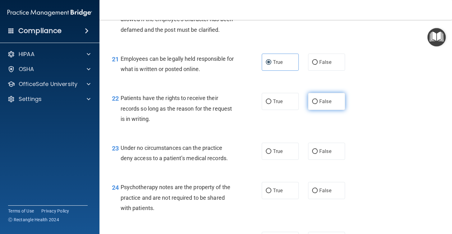
click at [322, 105] on label "False" at bounding box center [326, 101] width 37 height 17
click at [318, 104] on input "False" at bounding box center [315, 101] width 6 height 5
radio input "true"
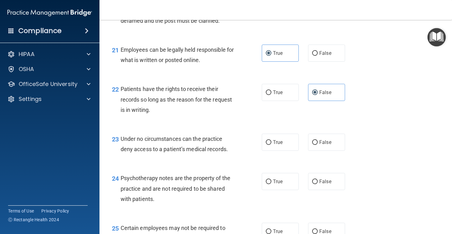
scroll to position [1298, 0]
click at [325, 146] on label "False" at bounding box center [326, 141] width 37 height 17
click at [318, 144] on input "False" at bounding box center [315, 142] width 6 height 5
radio input "true"
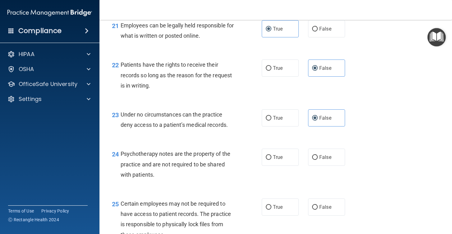
scroll to position [1327, 0]
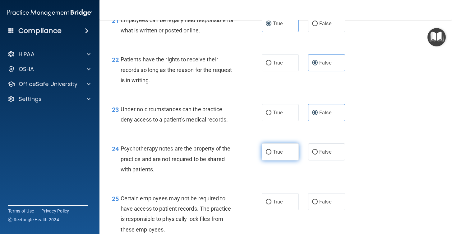
click at [272, 153] on label "True" at bounding box center [280, 151] width 37 height 17
click at [271, 153] on input "True" at bounding box center [269, 152] width 6 height 5
radio input "true"
click at [278, 199] on span "True" at bounding box center [278, 201] width 10 height 6
click at [271, 199] on input "True" at bounding box center [269, 201] width 6 height 5
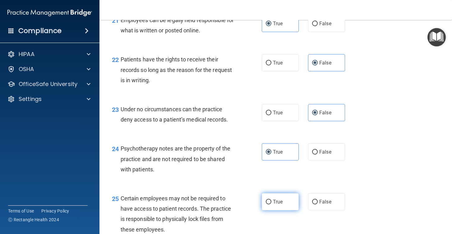
radio input "true"
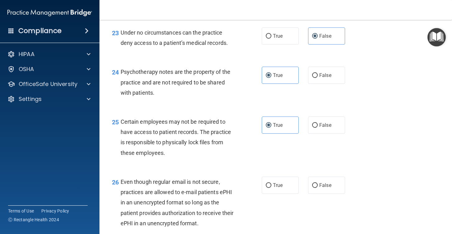
scroll to position [1405, 0]
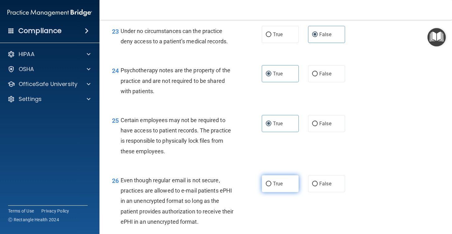
click at [269, 185] on input "True" at bounding box center [269, 183] width 6 height 5
radio input "true"
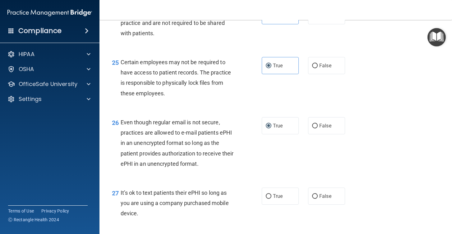
scroll to position [1473, 0]
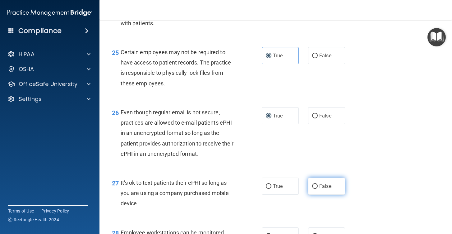
click at [331, 182] on label "False" at bounding box center [326, 185] width 37 height 17
click at [318, 184] on input "False" at bounding box center [315, 186] width 6 height 5
radio input "true"
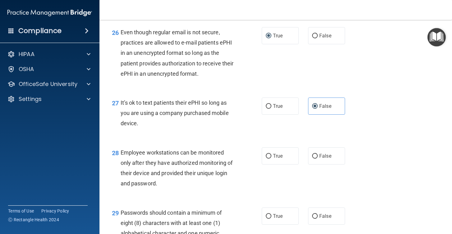
scroll to position [1560, 0]
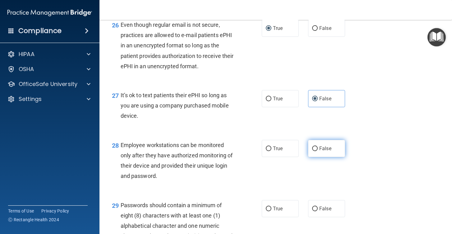
click at [322, 149] on span "False" at bounding box center [325, 148] width 12 height 6
click at [318, 149] on input "False" at bounding box center [315, 148] width 6 height 5
radio input "true"
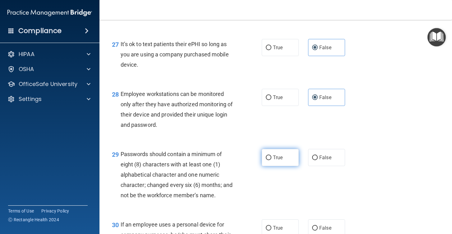
click at [272, 157] on label "True" at bounding box center [280, 157] width 37 height 17
click at [271, 157] on input "True" at bounding box center [269, 157] width 6 height 5
radio input "true"
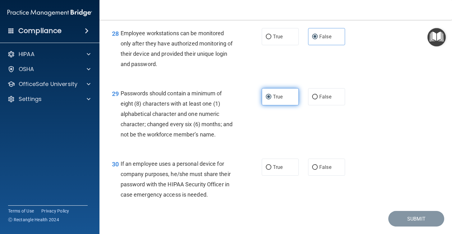
scroll to position [1689, 0]
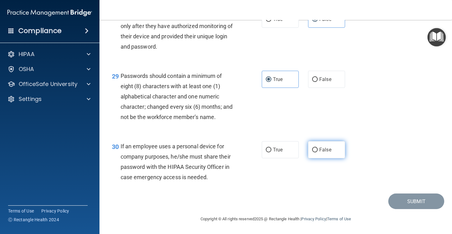
click at [312, 153] on label "False" at bounding box center [326, 149] width 37 height 17
click at [312, 152] on input "False" at bounding box center [315, 149] width 6 height 5
radio input "true"
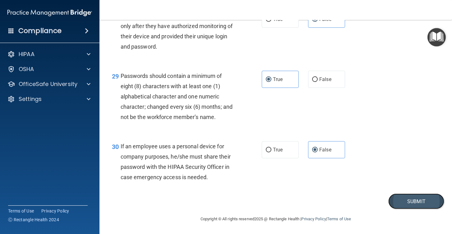
click at [403, 201] on button "Submit" at bounding box center [416, 201] width 56 height 16
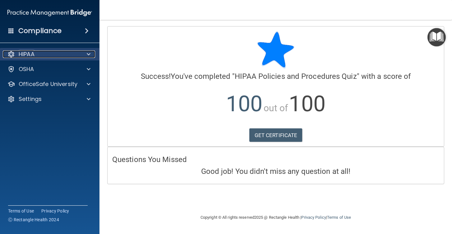
click at [92, 58] on div at bounding box center [88, 53] width 16 height 7
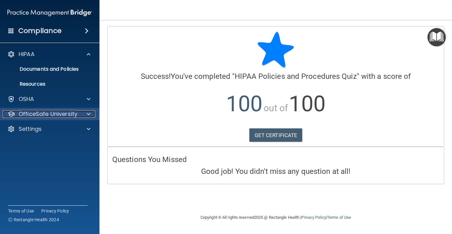
click at [88, 114] on span at bounding box center [89, 113] width 4 height 7
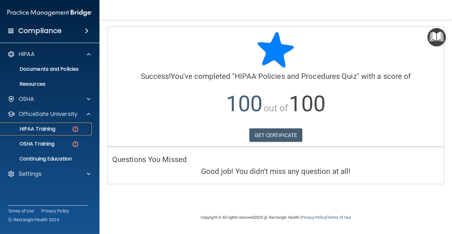
click at [75, 127] on img at bounding box center [76, 129] width 8 height 8
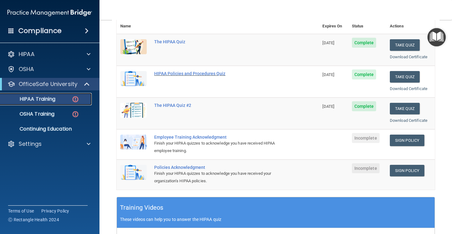
scroll to position [81, 0]
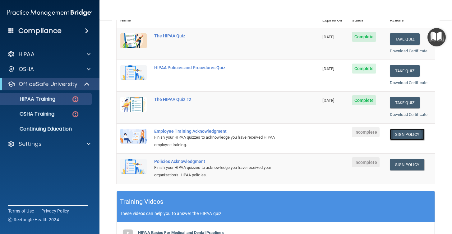
click at [409, 133] on link "Sign Policy" at bounding box center [407, 134] width 35 height 12
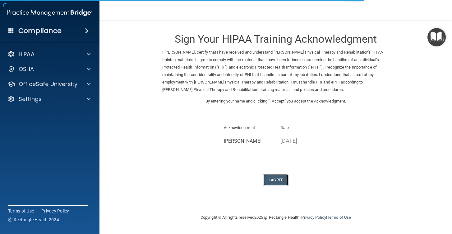
click at [275, 182] on button "I Agree" at bounding box center [275, 180] width 25 height 12
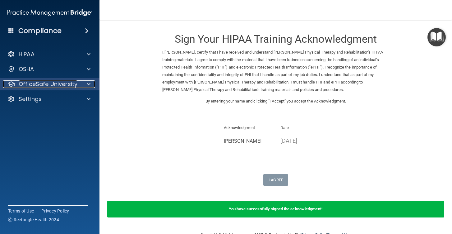
click at [91, 86] on div at bounding box center [88, 83] width 16 height 7
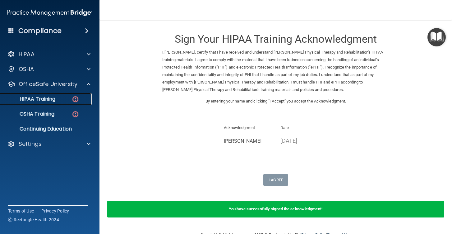
click at [77, 99] on img at bounding box center [76, 99] width 8 height 8
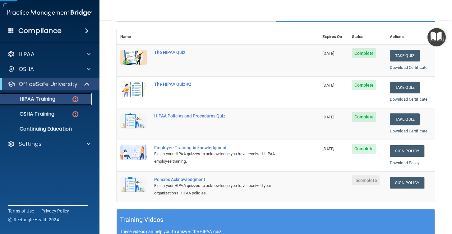
scroll to position [85, 0]
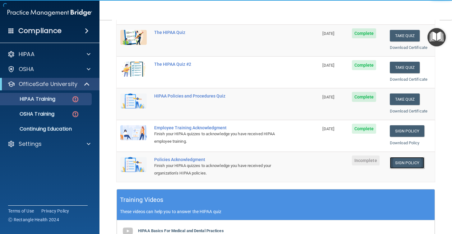
click at [410, 161] on link "Sign Policy" at bounding box center [407, 163] width 35 height 12
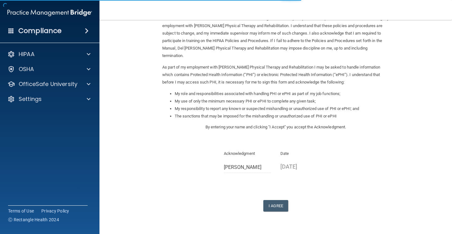
scroll to position [44, 0]
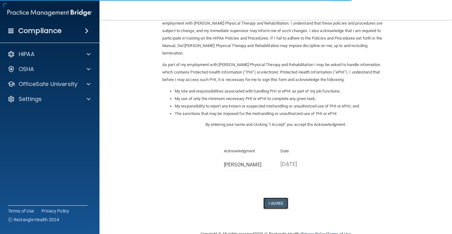
click at [280, 198] on button "I Agree" at bounding box center [275, 203] width 25 height 12
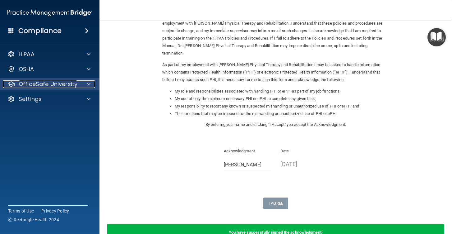
click at [92, 81] on div at bounding box center [88, 83] width 16 height 7
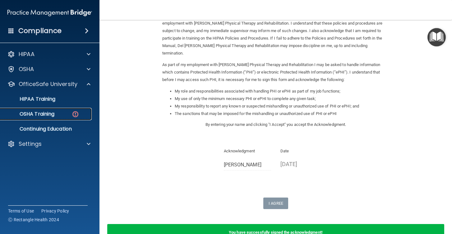
click at [77, 112] on img at bounding box center [76, 114] width 8 height 8
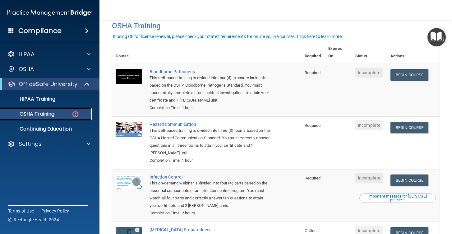
scroll to position [27, 0]
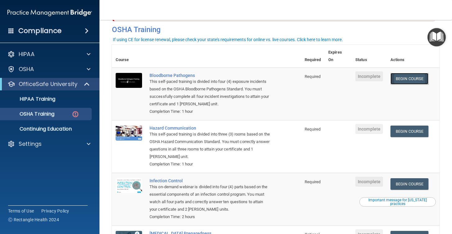
click at [418, 73] on link "Begin Course" at bounding box center [410, 79] width 38 height 12
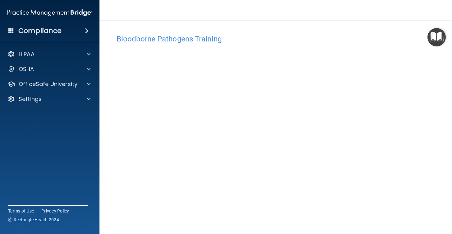
scroll to position [24, 0]
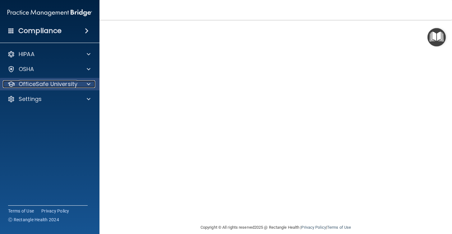
click at [92, 84] on div at bounding box center [88, 83] width 16 height 7
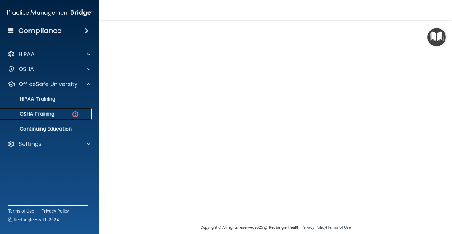
click at [67, 114] on div "OSHA Training" at bounding box center [46, 114] width 85 height 6
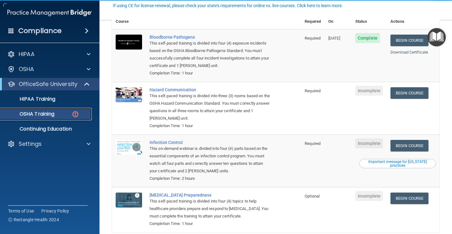
scroll to position [67, 0]
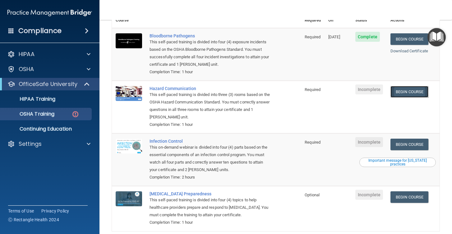
click at [414, 87] on link "Begin Course" at bounding box center [410, 92] width 38 height 12
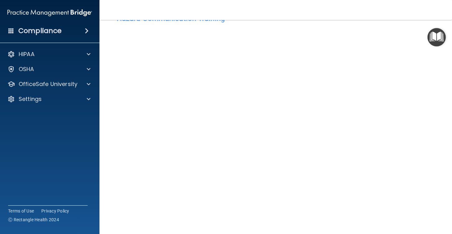
scroll to position [24, 0]
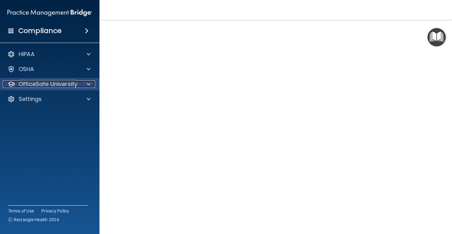
click at [92, 86] on div at bounding box center [88, 83] width 16 height 7
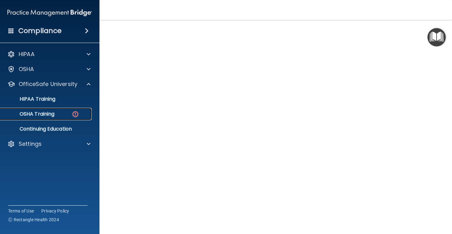
click at [75, 118] on link "OSHA Training" at bounding box center [43, 114] width 98 height 12
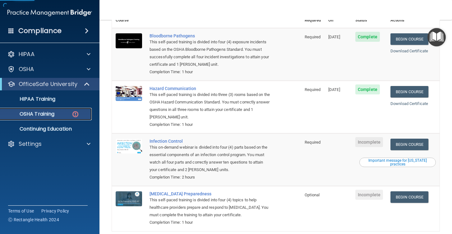
scroll to position [89, 0]
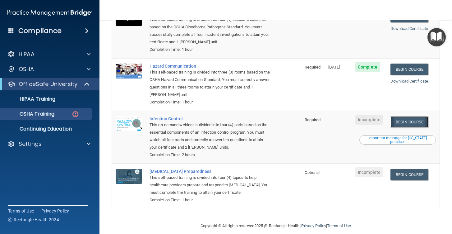
click at [420, 116] on link "Begin Course" at bounding box center [410, 122] width 38 height 12
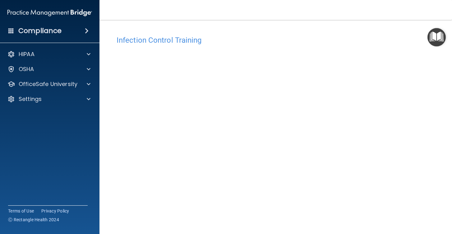
scroll to position [33, 0]
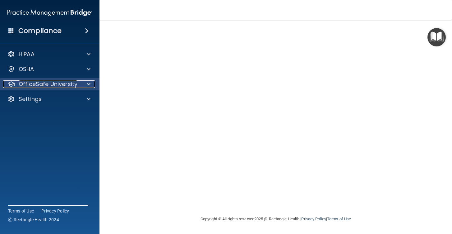
click at [89, 86] on span at bounding box center [89, 83] width 4 height 7
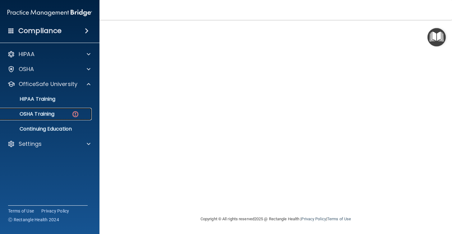
click at [65, 116] on div "OSHA Training" at bounding box center [46, 114] width 85 height 6
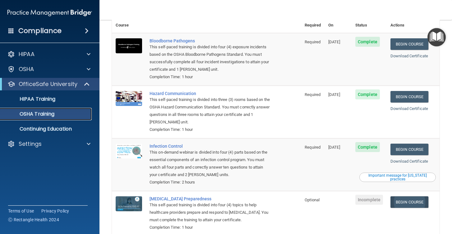
scroll to position [72, 0]
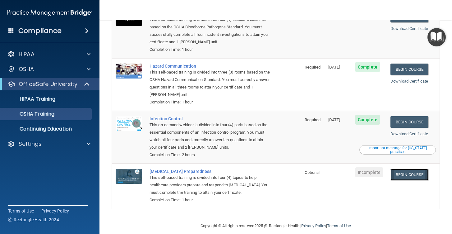
click at [413, 169] on link "Begin Course" at bounding box center [410, 175] width 38 height 12
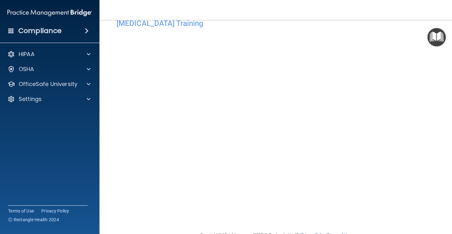
scroll to position [18, 0]
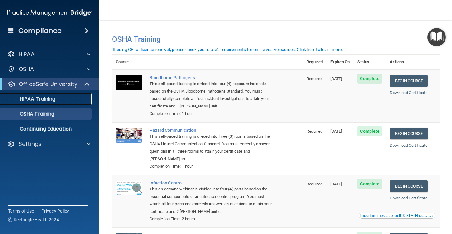
click at [57, 96] on div "HIPAA Training" at bounding box center [46, 99] width 85 height 6
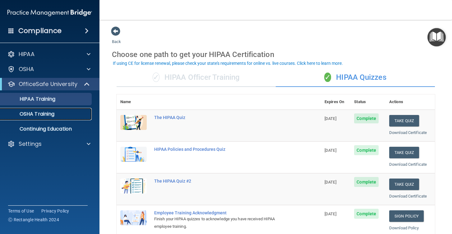
click at [72, 111] on div "OSHA Training" at bounding box center [46, 114] width 85 height 6
